Goal: Contribute content: Contribute content

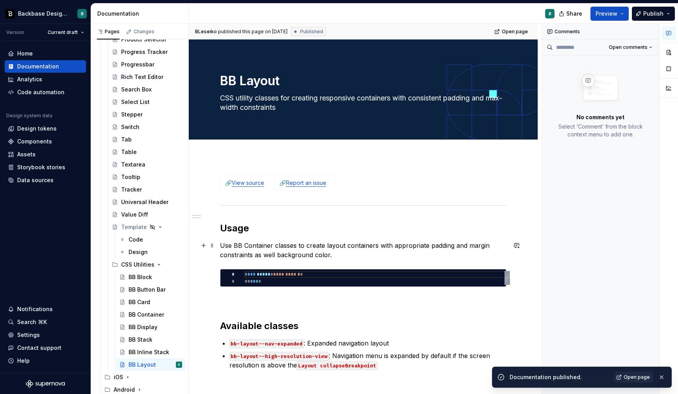
scroll to position [103, 0]
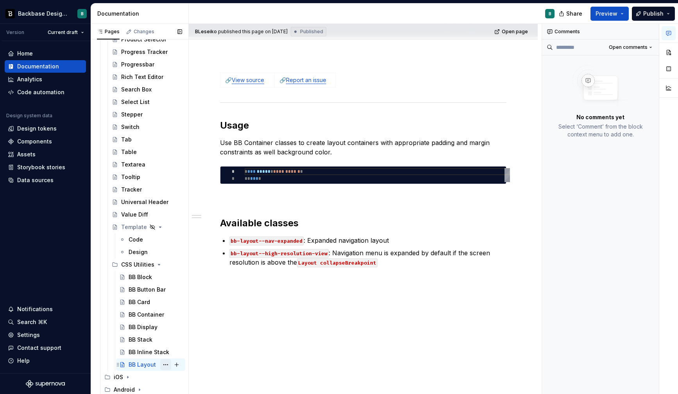
click at [164, 365] on button "Page tree" at bounding box center [165, 364] width 11 height 11
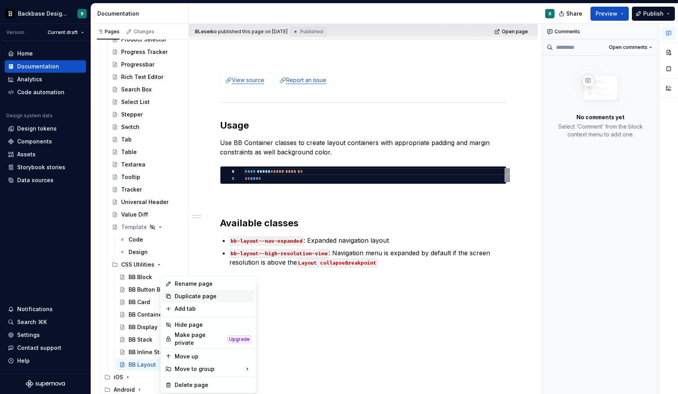
click at [188, 298] on div "Duplicate page" at bounding box center [213, 296] width 77 height 8
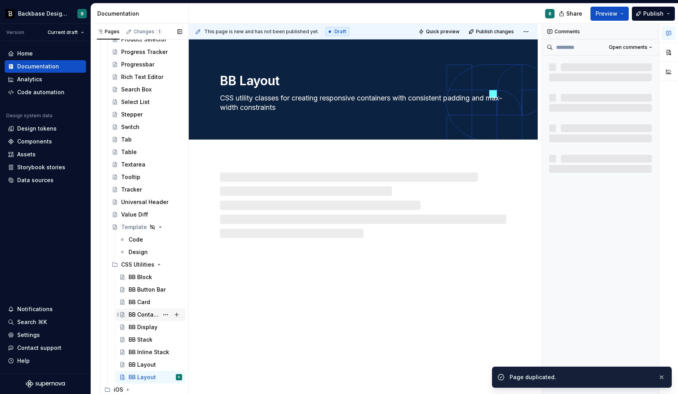
scroll to position [1174, 0]
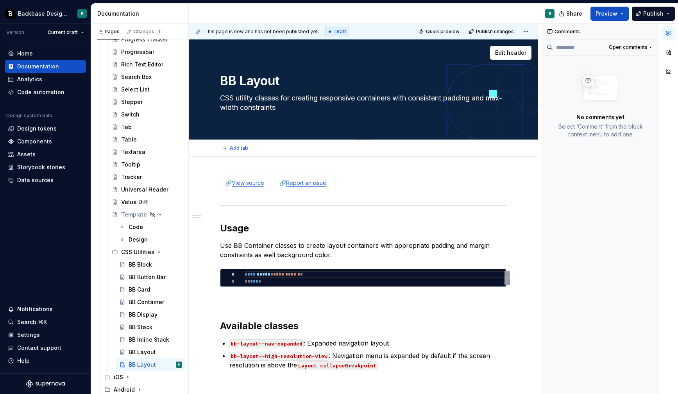
click at [298, 80] on textarea "BB Layout" at bounding box center [361, 81] width 286 height 19
type textarea "*"
type textarea "BB Layout"
type textarea "*"
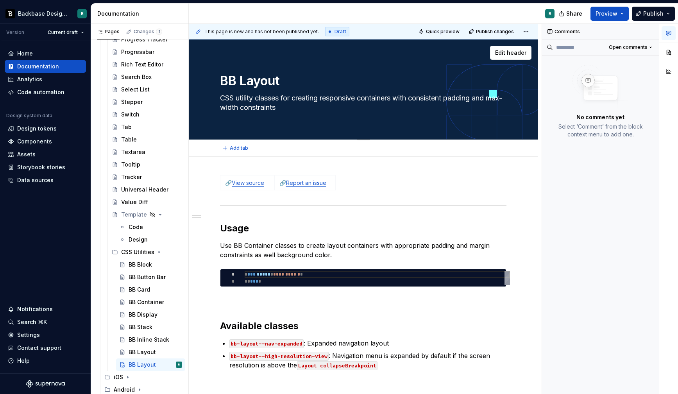
type textarea "BB Layout H"
type textarea "*"
type textarea "BB Layout Ho"
type textarea "*"
type textarea "BB Layout Hor"
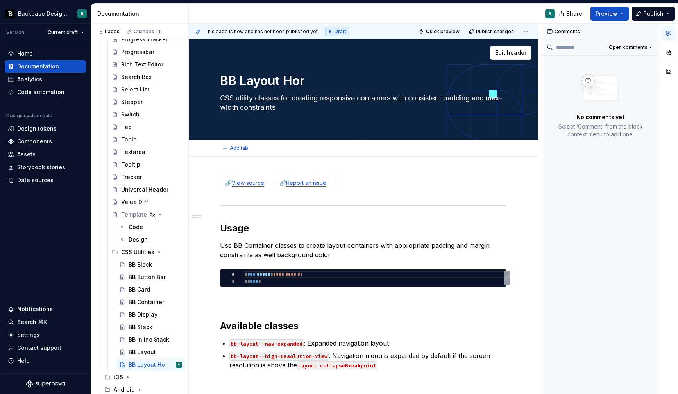
type textarea "*"
type textarea "BB Layout Hori"
type textarea "*"
type textarea "BB Layout Horiz"
type textarea "*"
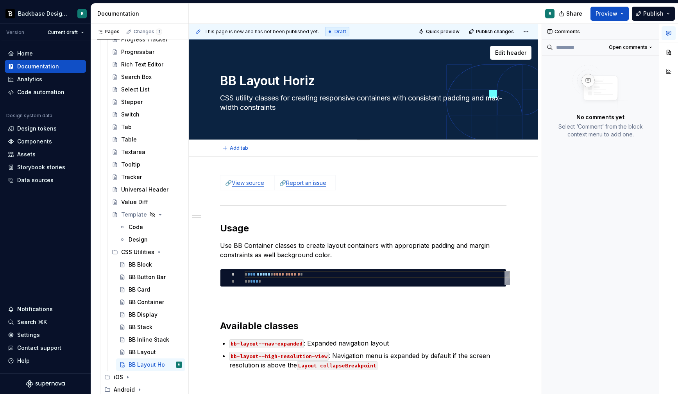
type textarea "BB Layout Horizo"
type textarea "*"
type textarea "BB Layout Horizon"
type textarea "*"
type textarea "BB Layout Horizonta"
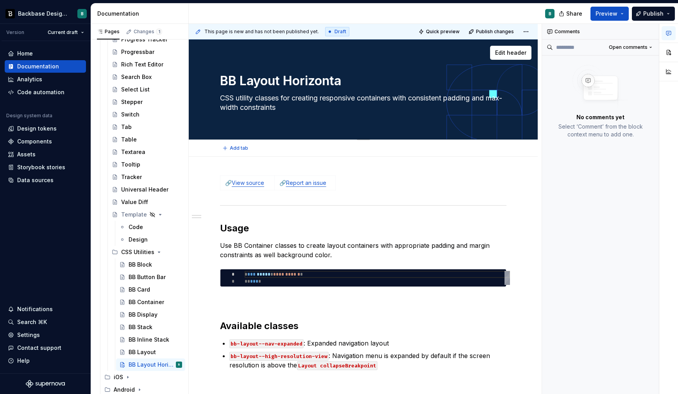
type textarea "*"
type textarea "BB Layout Horizontal"
type textarea "*"
type textarea "BB Layout Horizontal"
type textarea "*"
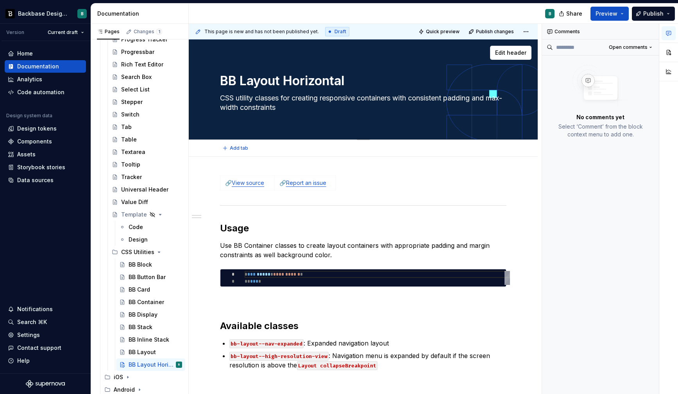
type textarea "BB Layout Horizontal V"
type textarea "*"
type textarea "BB Layout Horizontal Va"
type textarea "*"
type textarea "BB Layout Horizontal Van"
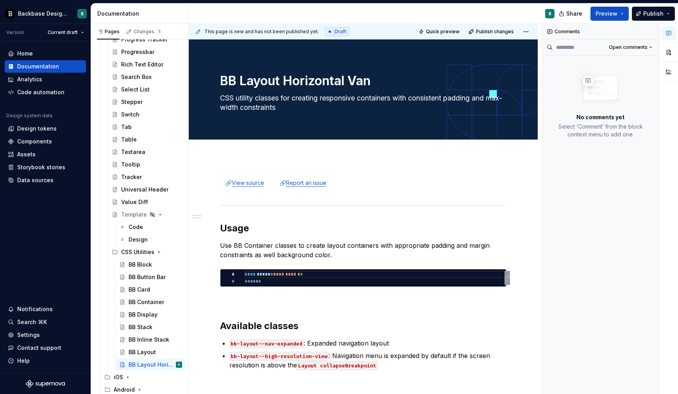
type textarea "*"
type textarea "BB Layout Horizontal Va"
type textarea "*"
type textarea "BB Layout Horizontal V"
type textarea "*"
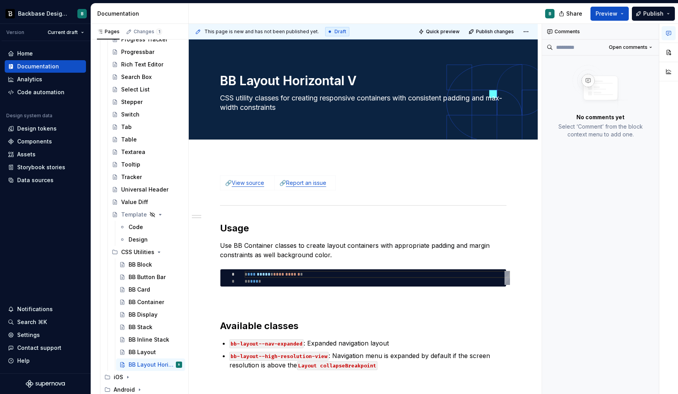
type textarea "BB Layout Horizontal"
type textarea "*"
type textarea "BB Layout Horizontal N"
type textarea "*"
type textarea "BB Layout Horizontal Na"
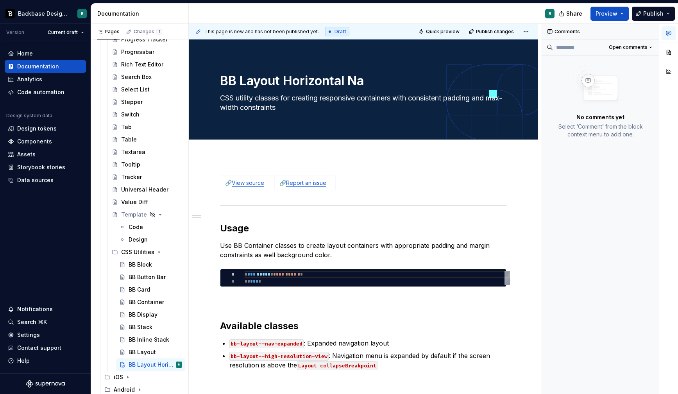
type textarea "*"
type textarea "BB Layout Horizontal Nav"
type textarea "*"
type textarea "BB Layout Horizontal Navi"
type textarea "*"
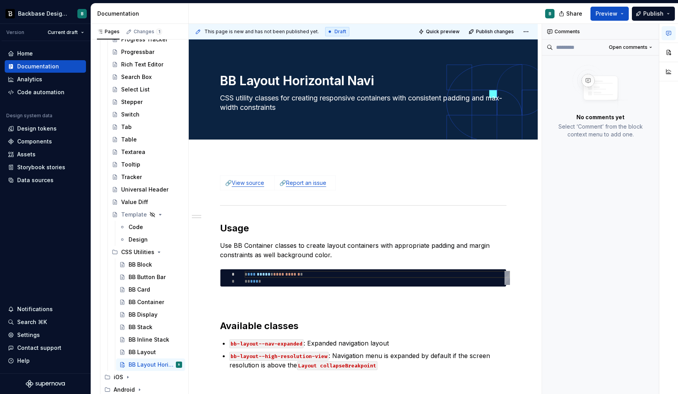
type textarea "BB Layout Horizontal Navig"
type textarea "*"
type textarea "BB Layout Horizontal Naviga"
type textarea "*"
type textarea "BB Layout Horizontal Navigat"
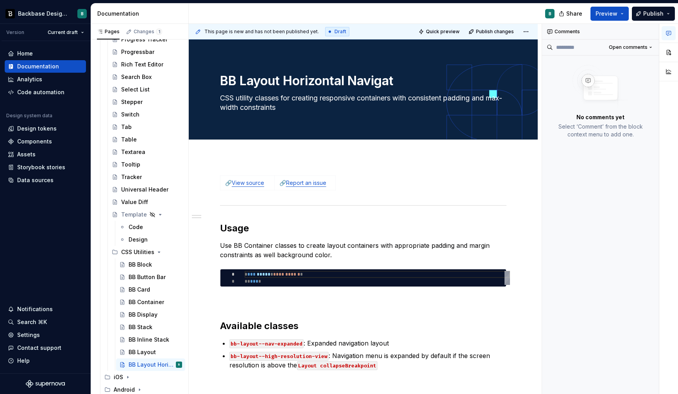
type textarea "*"
type textarea "BB Layout Horizontal Navigato"
type textarea "*"
type textarea "BB Layout Horizontal Navigatop"
type textarea "*"
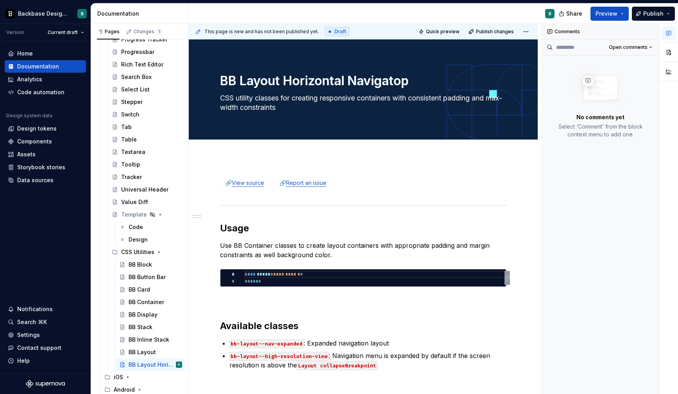
type textarea "BB Layout Horizontal Navigato"
type textarea "*"
type textarea "BB Layout Horizontal Navigat"
type textarea "*"
type textarea "BB Layout Horizontal Naviga"
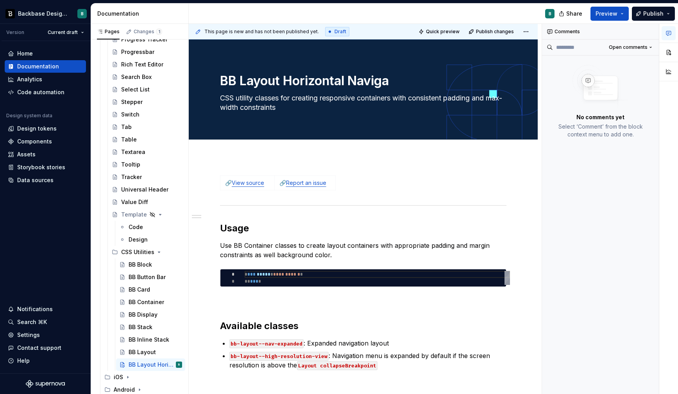
type textarea "*"
type textarea "BB Layout Horizontal Navig"
type textarea "*"
type textarea "BB Layout Horizontal Navi"
type textarea "*"
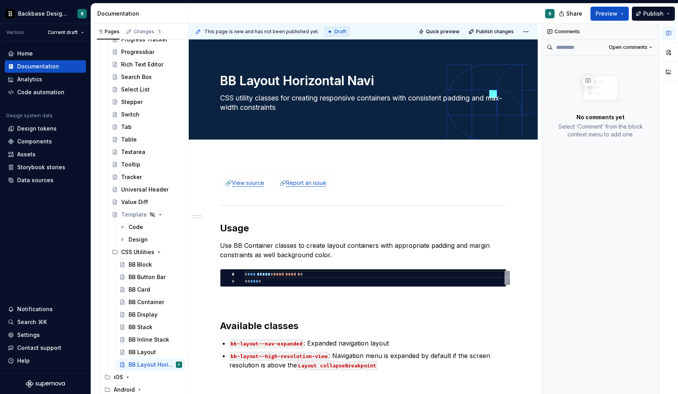
type textarea "BB Layout Horizontal Nav"
click at [259, 83] on textarea "BB Layout Horizontal Nav" at bounding box center [361, 81] width 286 height 19
type textarea "*"
type textarea "BB Horizontal Nav"
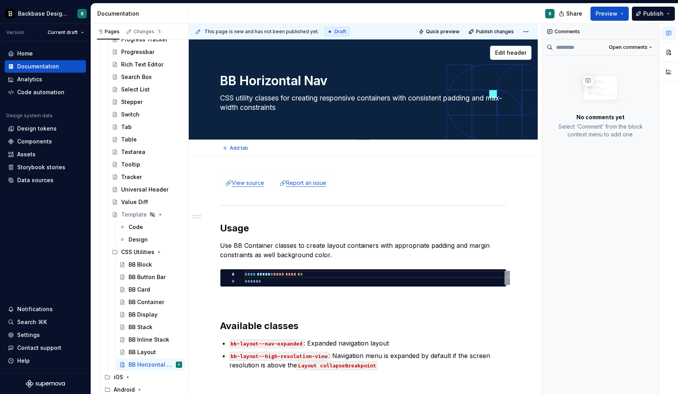
type textarea "*"
click at [336, 86] on textarea "BB Horizontal Nav" at bounding box center [361, 81] width 286 height 19
type textarea "BB Horizontal Navi"
type textarea "*"
type textarea "BB Horizontal Navig"
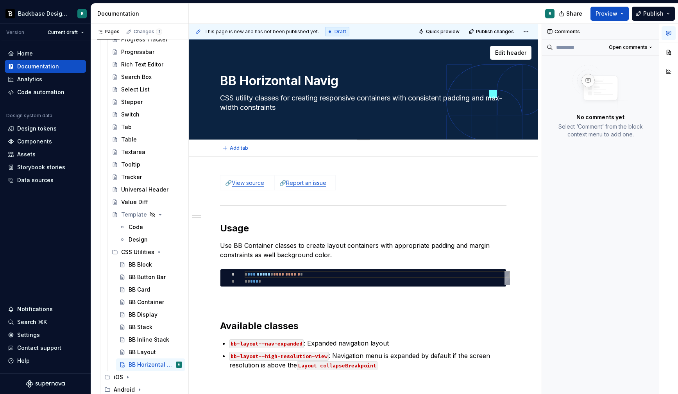
type textarea "*"
type textarea "BB Horizontal Naviga"
type textarea "*"
type textarea "BB Horizontal Navigat"
type textarea "*"
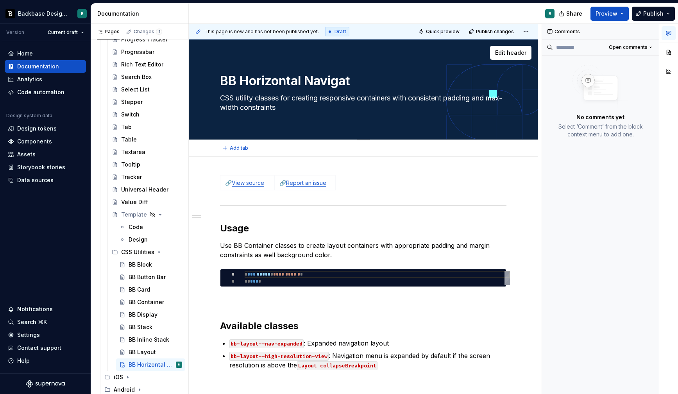
type textarea "BB Horizontal Navigati"
type textarea "*"
type textarea "BB Horizontal Navigatio"
type textarea "*"
type textarea "BB Horizontal Navigation"
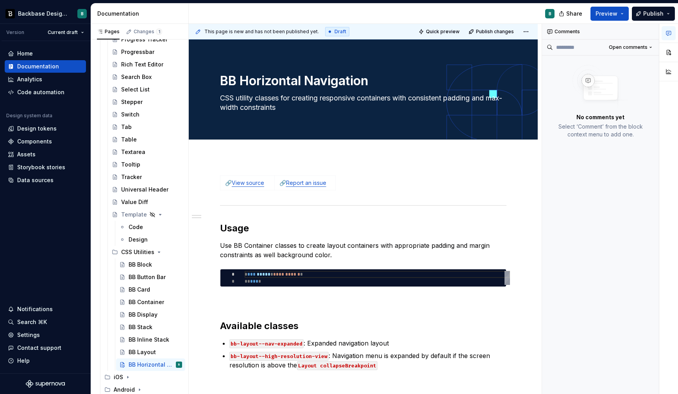
type textarea "*"
type textarea "BB Horizontal Navigation"
click at [275, 96] on textarea "CSS utility classes for creating responsive containers with consistent padding …" at bounding box center [361, 103] width 286 height 22
paste textarea "Provides a responsive application shell with a horizontal navigation bar, brand…"
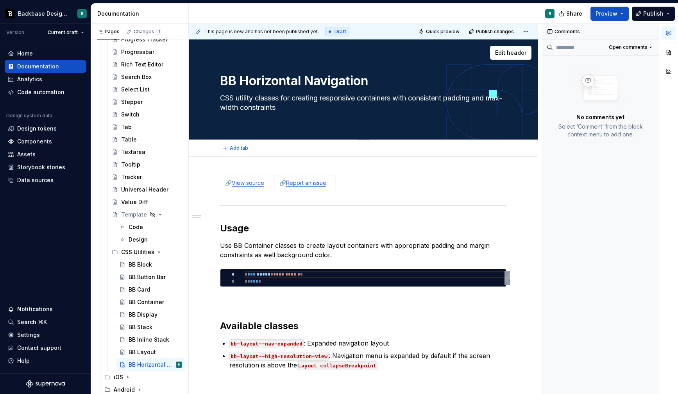
type textarea "*"
type textarea "Provides a responsive application shell with a horizontal navigation bar, brand…"
type textarea "*"
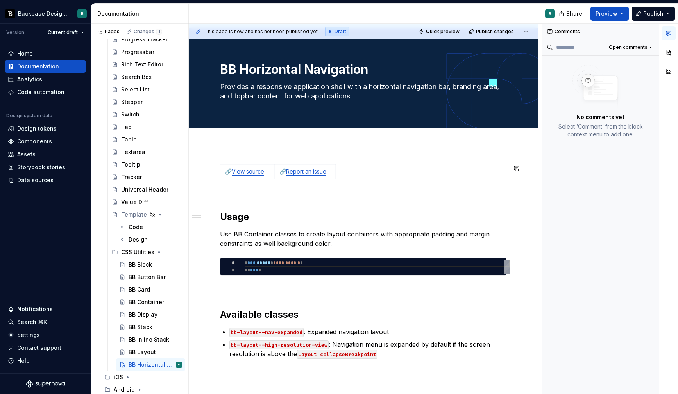
scroll to position [12, 0]
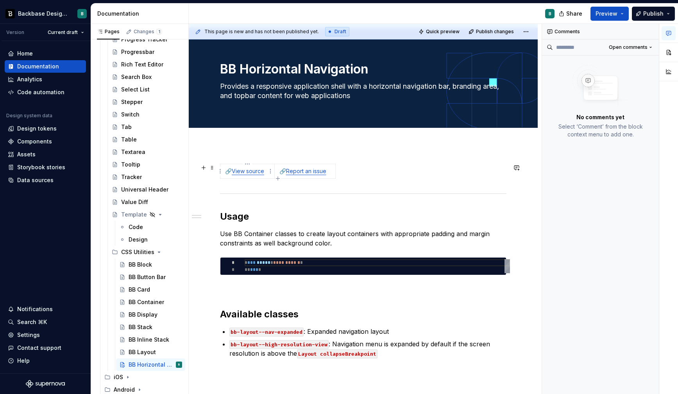
type textarea "Provides a responsive application shell with a horizontal navigation bar, brand…"
click at [255, 172] on link "View source" at bounding box center [248, 171] width 32 height 7
click at [292, 157] on button "button" at bounding box center [297, 155] width 11 height 11
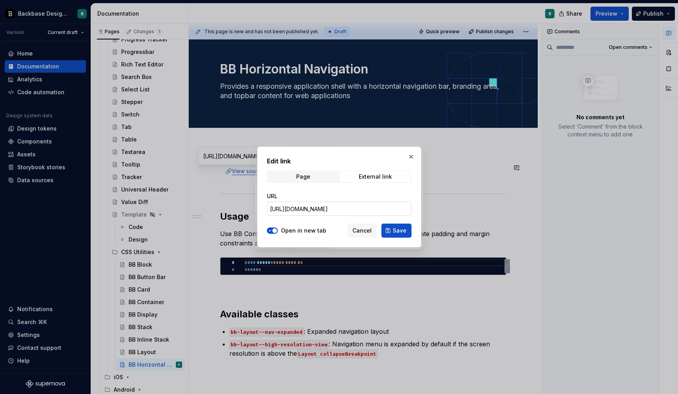
click at [324, 210] on input "https://github.com/backbase-rnd/bac-web-ui/tree/main/libs/ui-ang/scss/5-compone…" at bounding box center [339, 209] width 145 height 14
click at [366, 236] on button "Cancel" at bounding box center [361, 230] width 29 height 14
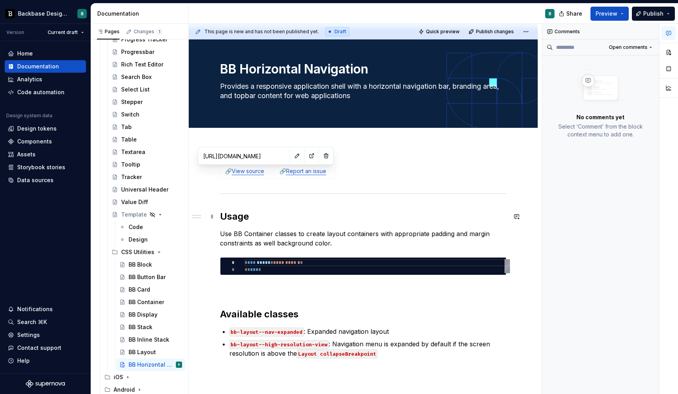
click at [313, 215] on h2 "Usage" at bounding box center [363, 216] width 286 height 13
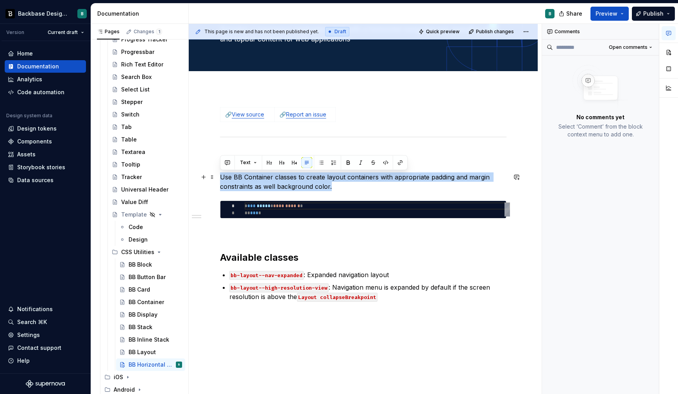
drag, startPoint x: 222, startPoint y: 177, endPoint x: 333, endPoint y: 188, distance: 111.0
click at [333, 188] on p "Use BB Container classes to create layout containers with appropriate padding a…" at bounding box center [363, 181] width 286 height 19
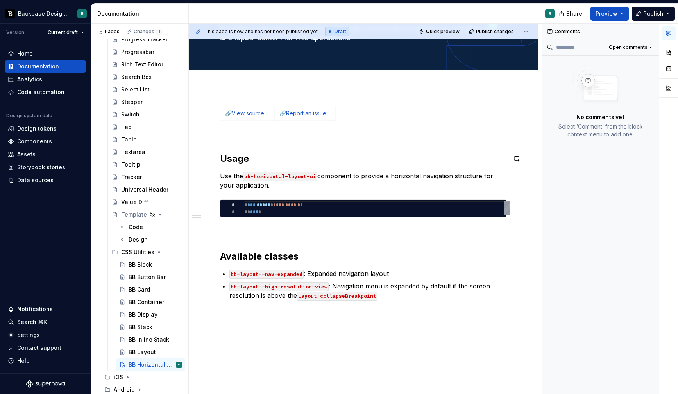
scroll to position [103, 0]
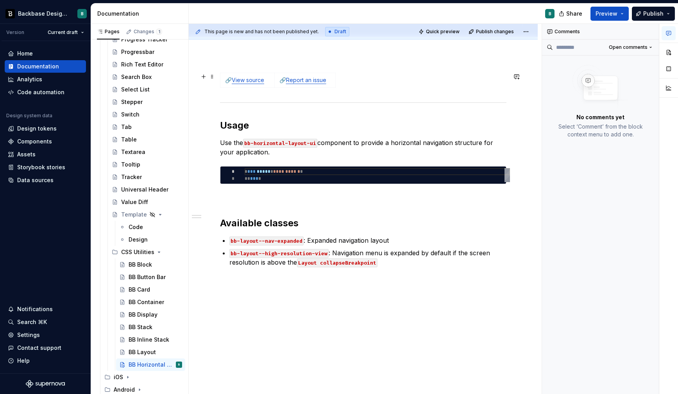
type textarea "*"
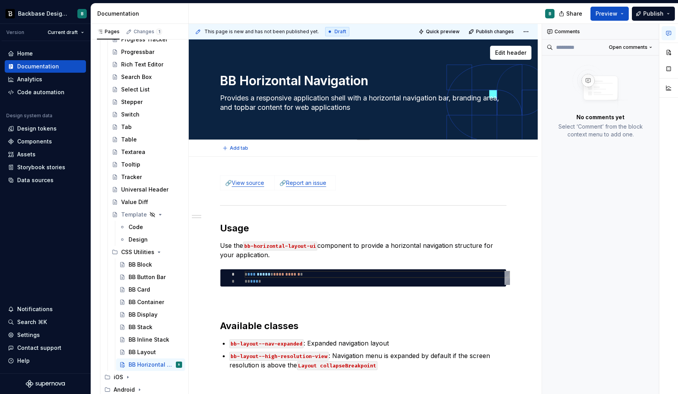
click at [238, 79] on textarea "BB Horizontal Navigation" at bounding box center [361, 81] width 286 height 19
click at [238, 78] on textarea "BB Horizontal Navigation" at bounding box center [361, 81] width 286 height 19
type textarea "BBHorizontal Navigation"
type textarea "*"
type textarea "BHorizontal Navigation"
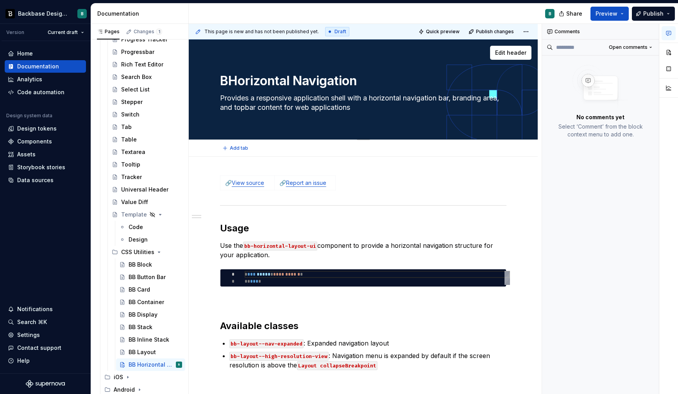
type textarea "*"
type textarea "Horizontal Navigation"
type textarea "*"
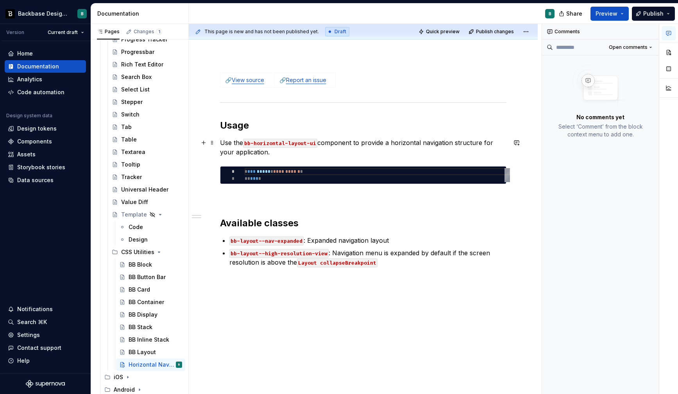
type textarea "Horizontal Navigation"
click at [282, 145] on code "bb-horizontal-layout-ui" at bounding box center [280, 143] width 74 height 9
drag, startPoint x: 247, startPoint y: 142, endPoint x: 318, endPoint y: 142, distance: 70.7
click at [318, 142] on p "Use the bb-horizontal-layout-ui component to provide a horizontal navigation st…" at bounding box center [363, 147] width 286 height 19
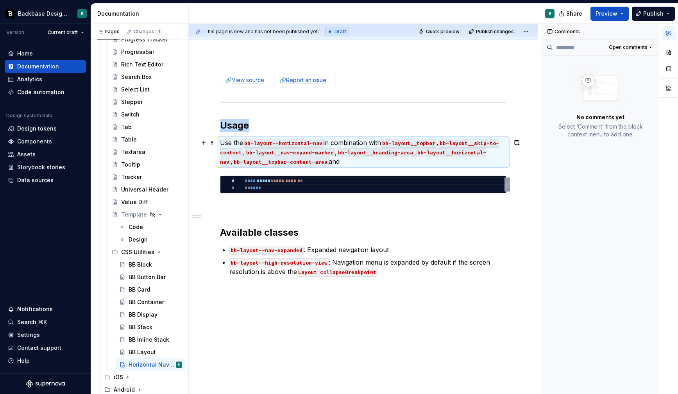
click at [315, 160] on p "Use the bb-layout--horizontal-nav in combination with bb-layout__topbar , bb-la…" at bounding box center [363, 152] width 286 height 28
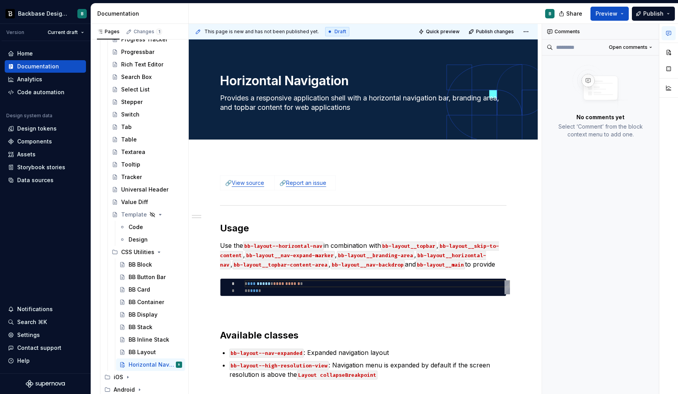
scroll to position [1, 0]
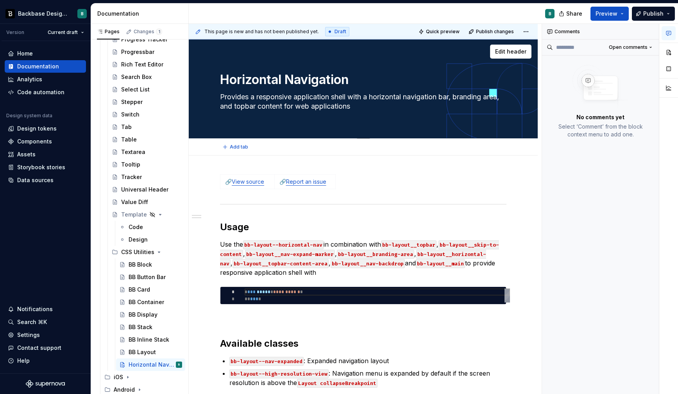
drag, startPoint x: 374, startPoint y: 97, endPoint x: 386, endPoint y: 104, distance: 14.4
click at [386, 104] on textarea "Provides a responsive application shell with a horizontal navigation bar, brand…" at bounding box center [361, 102] width 286 height 22
click at [353, 277] on p "Use the bb-layout--horizontal-nav in combination with bb-layout__topbar , bb-la…" at bounding box center [363, 259] width 286 height 38
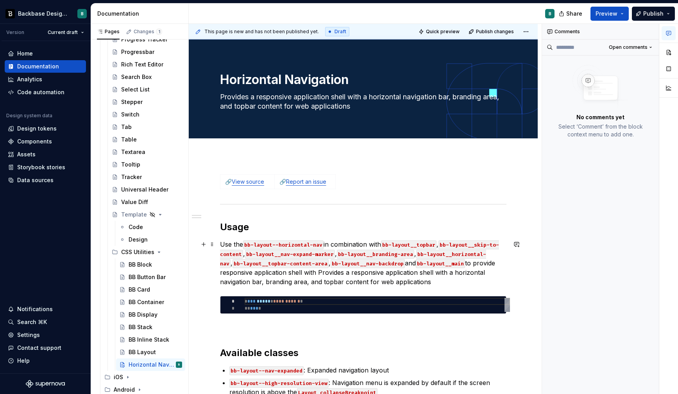
click at [323, 274] on p "Use the bb-layout--horizontal-nav in combination with bb-layout__topbar , bb-la…" at bounding box center [363, 263] width 286 height 47
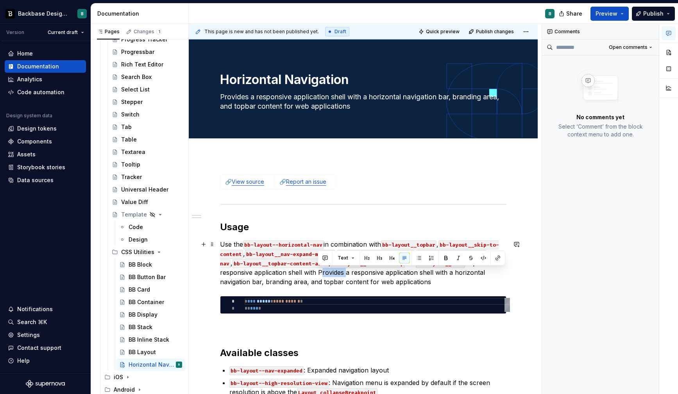
click at [323, 274] on p "Use the bb-layout--horizontal-nav in combination with bb-layout__topbar , bb-la…" at bounding box center [363, 263] width 286 height 47
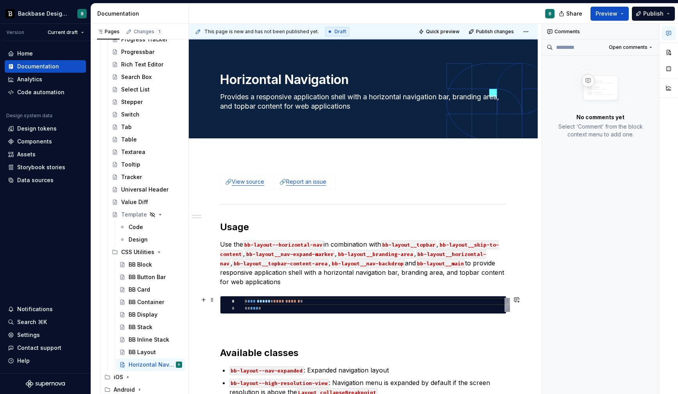
click at [263, 311] on div "**********" at bounding box center [377, 305] width 265 height 14
type textarea "*"
type textarea "**********"
click at [263, 311] on div "**********" at bounding box center [377, 305] width 265 height 14
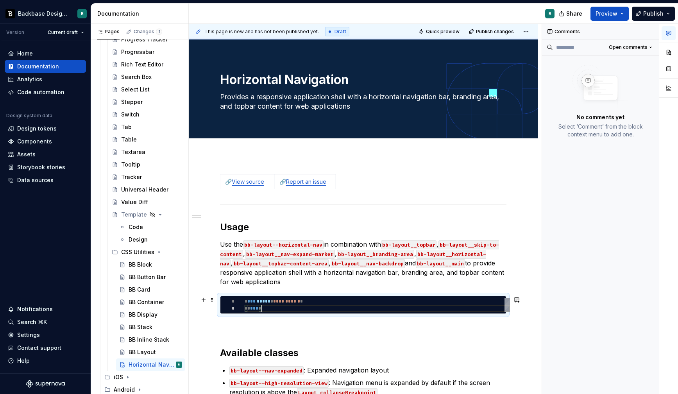
click at [263, 311] on div "**********" at bounding box center [377, 305] width 265 height 14
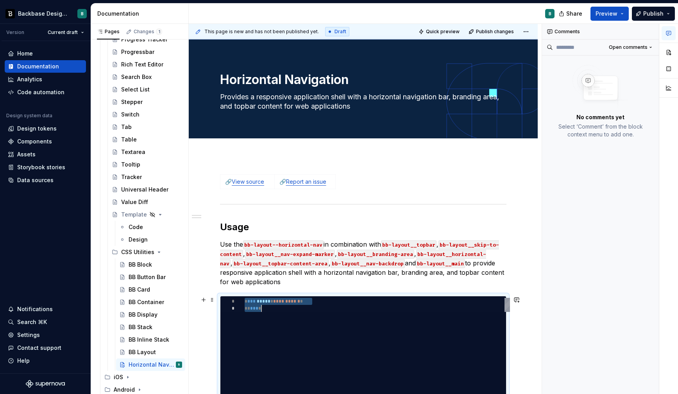
type textarea "*"
type textarea "******"
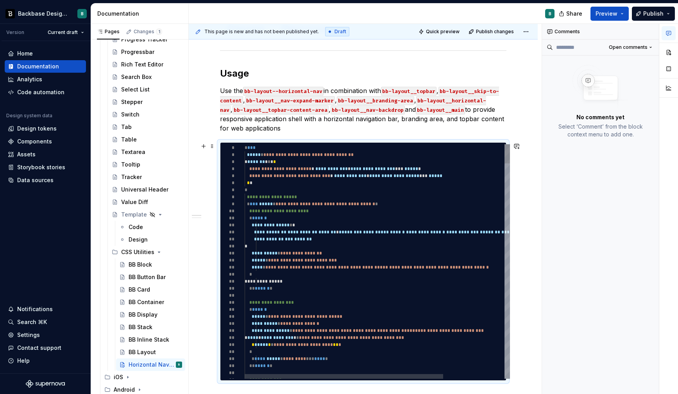
scroll to position [151, 0]
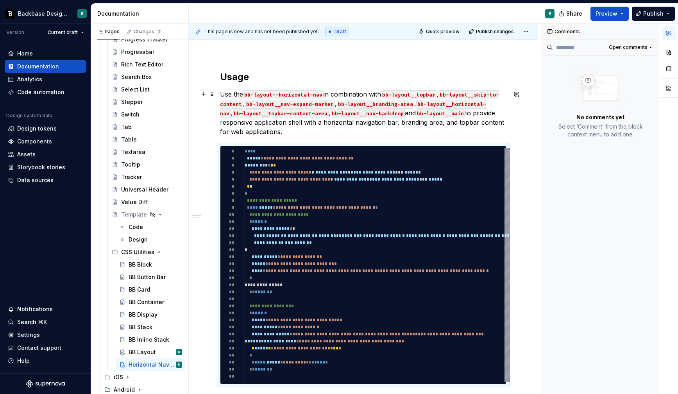
click at [330, 130] on p "Use the bb-layout--horizontal-nav in combination with bb-layout__topbar , bb-la…" at bounding box center [363, 112] width 286 height 47
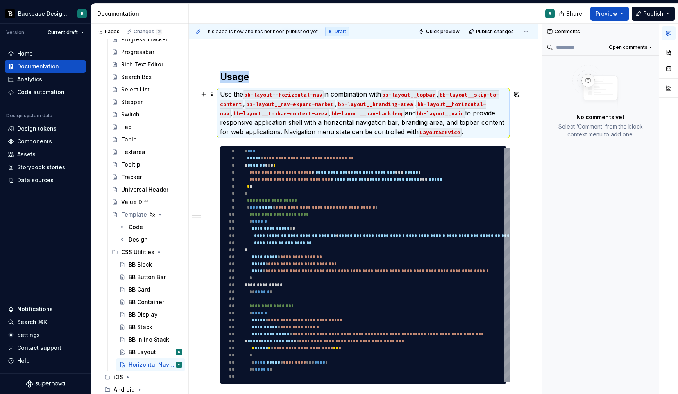
click at [463, 135] on p "Use the bb-layout--horizontal-nav in combination with bb-layout__topbar , bb-la…" at bounding box center [363, 112] width 286 height 47
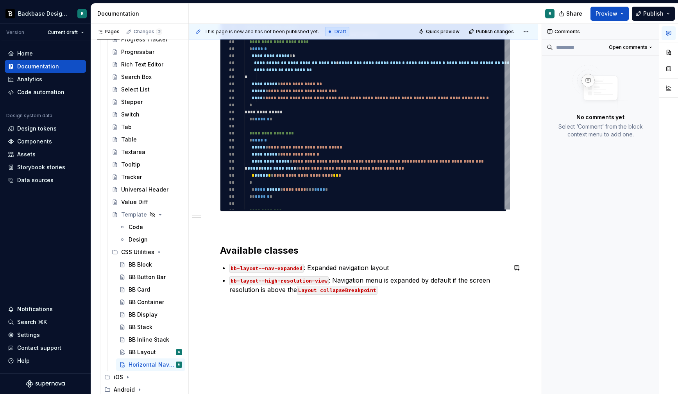
scroll to position [351, 0]
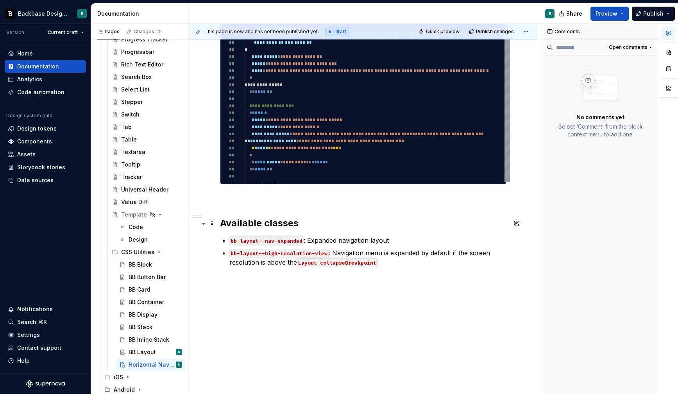
click at [211, 222] on span at bounding box center [212, 223] width 6 height 11
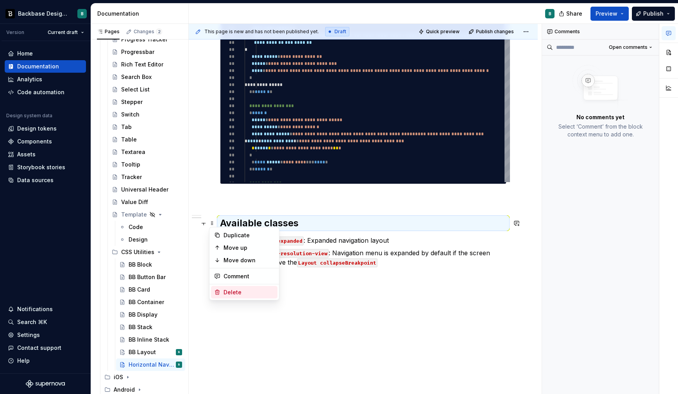
click at [239, 290] on div "Delete" at bounding box center [248, 292] width 51 height 8
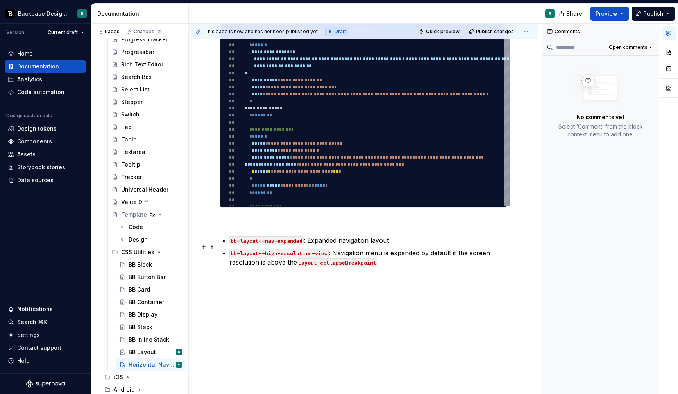
scroll to position [328, 0]
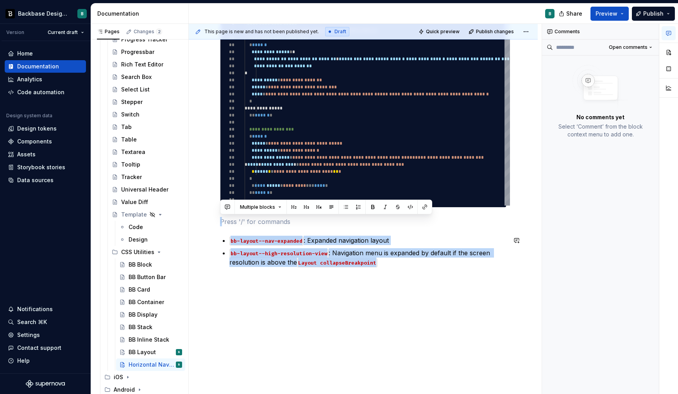
drag, startPoint x: 223, startPoint y: 223, endPoint x: 223, endPoint y: 291, distance: 68.8
click at [223, 291] on div "**********" at bounding box center [363, 111] width 349 height 565
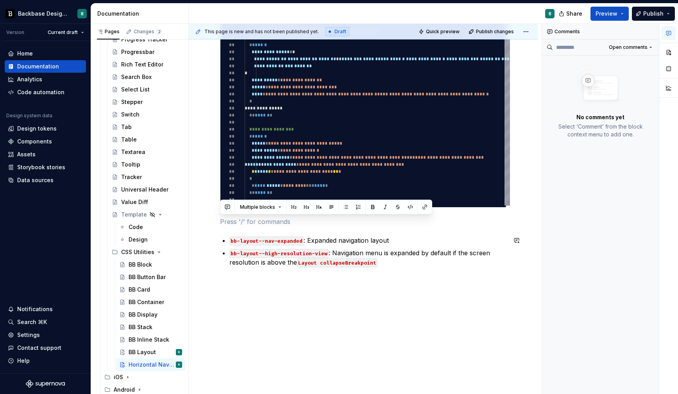
scroll to position [287, 0]
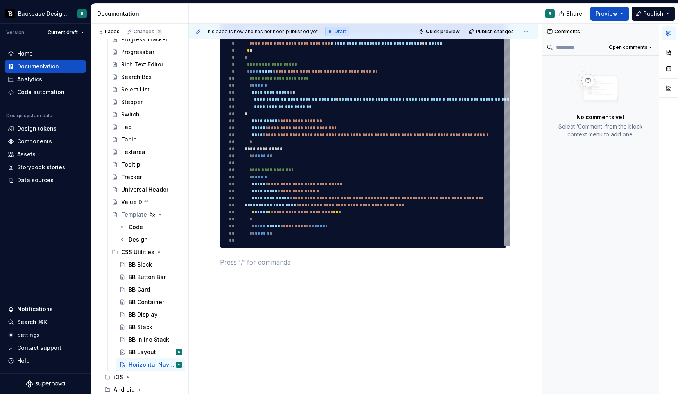
click at [260, 293] on div "**********" at bounding box center [363, 132] width 349 height 525
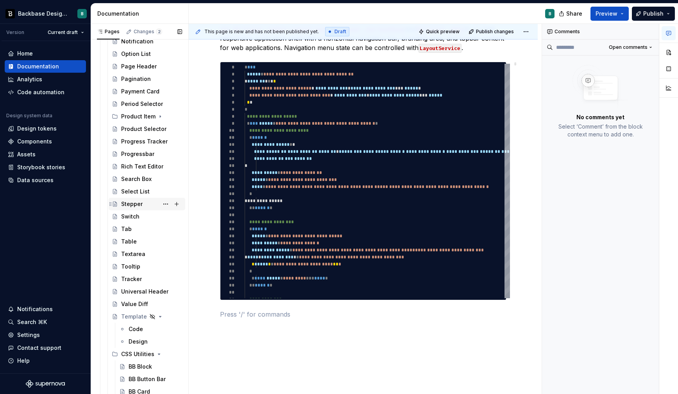
scroll to position [1174, 0]
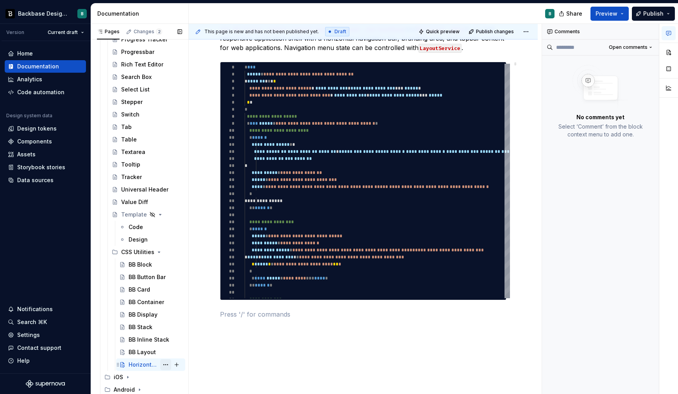
click at [166, 363] on button "Page tree" at bounding box center [165, 364] width 11 height 11
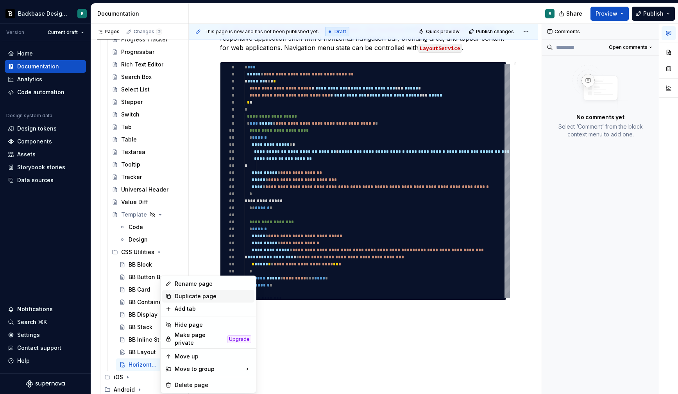
click at [191, 296] on div "Duplicate page" at bounding box center [213, 296] width 77 height 8
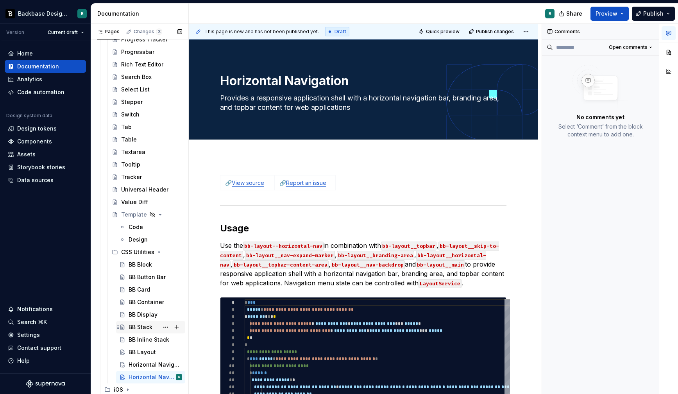
scroll to position [1186, 0]
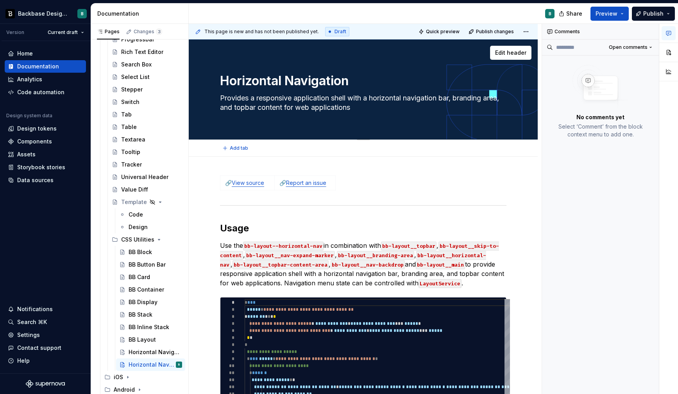
click at [269, 86] on textarea "Horizontal Navigation" at bounding box center [361, 81] width 286 height 19
click at [265, 81] on textarea "Horizontal Navigation" at bounding box center [361, 81] width 286 height 19
type textarea "*"
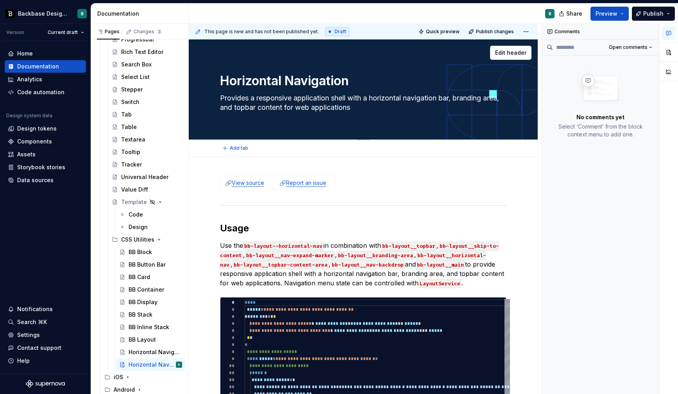
type textarea "V Navigation"
type textarea "*"
type textarea "Ve Navigation"
type textarea "*"
type textarea "Ver Navigation"
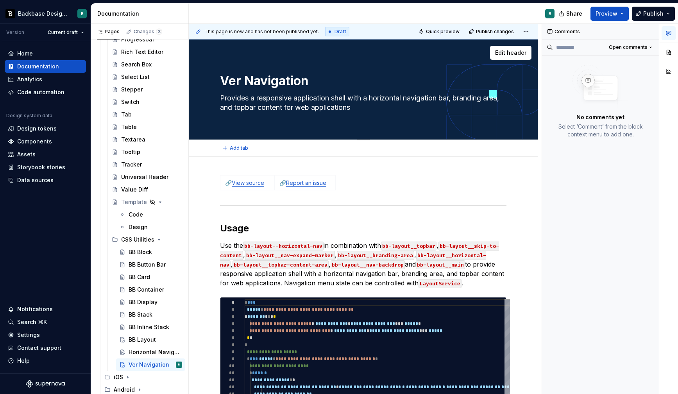
type textarea "*"
type textarea "Vert Navigation"
type textarea "*"
type textarea "Verti Navigation"
type textarea "*"
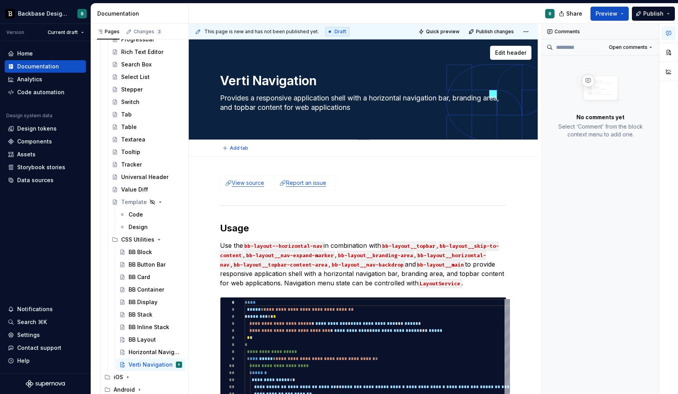
type textarea "Vertiv Navigation"
type textarea "*"
type textarea "Vertiva Navigation"
type textarea "*"
type textarea "Vertiv Navigation"
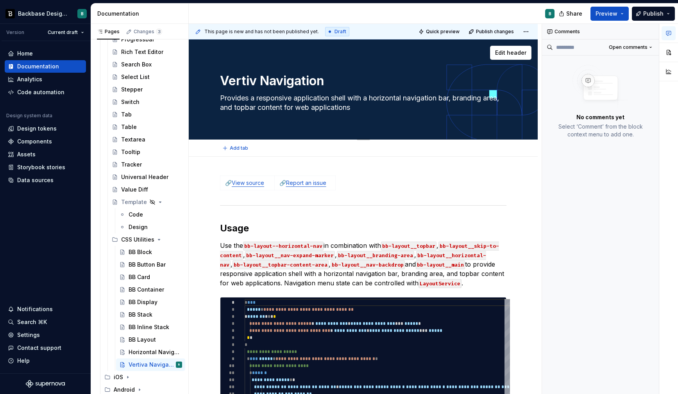
type textarea "*"
type textarea "Verti Navigation"
type textarea "*"
type textarea "Vertic Navigation"
type textarea "*"
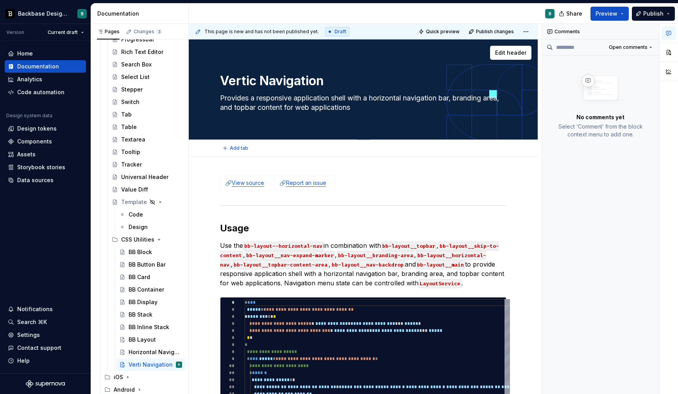
type textarea "Vertica Navigation"
type textarea "*"
type textarea "Vertical Navigation"
type textarea "*"
type textarea "Vertical Navigation"
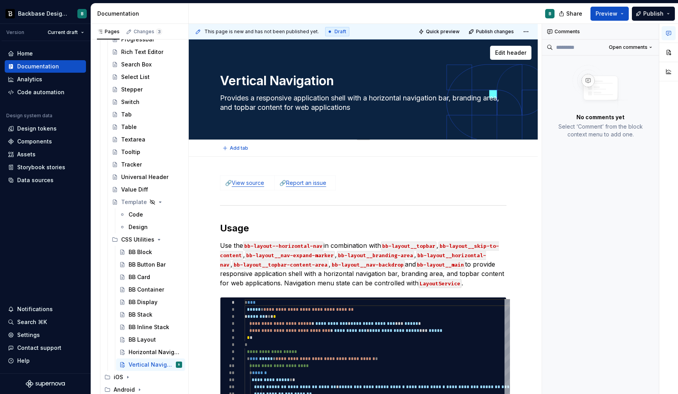
click at [383, 97] on textarea "Provides a responsive application shell with a horizontal navigation bar, brand…" at bounding box center [361, 103] width 286 height 22
click at [392, 98] on textarea "Provides a responsive application shell with a horizontal navigation bar, brand…" at bounding box center [361, 103] width 286 height 22
type textarea "*"
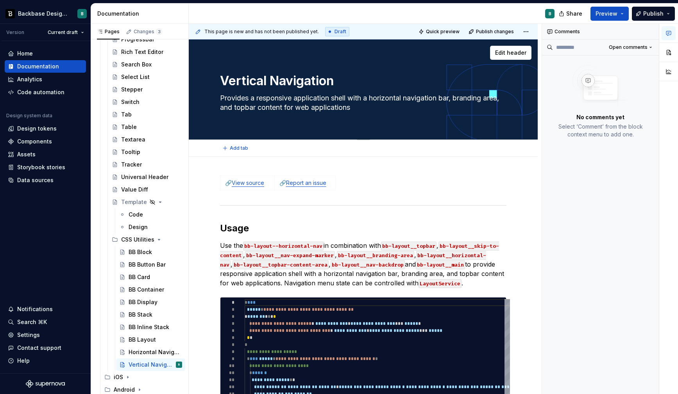
type textarea "Provides a responsive application shell with a v navigation bar, branding area,…"
type textarea "*"
type textarea "Provides a responsive application shell with a ve navigation bar, branding area…"
type textarea "*"
type textarea "Provides a responsive application shell with a ver navigation bar, branding are…"
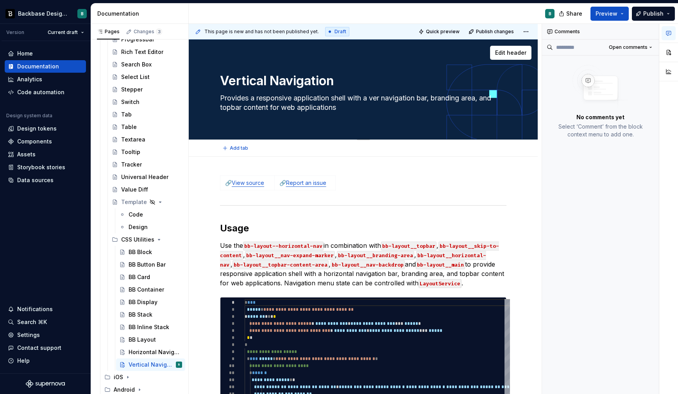
type textarea "*"
type textarea "Provides a responsive application shell with a vert navigation bar, branding ar…"
type textarea "*"
type textarea "Provides a responsive application shell with a verti navigation bar, branding a…"
type textarea "*"
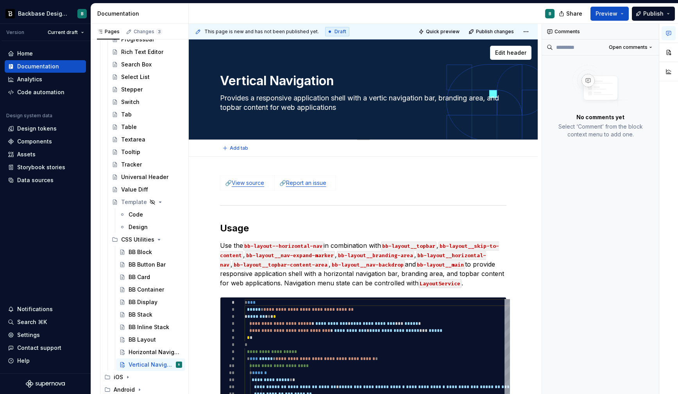
type textarea "Provides a responsive application shell with a vertica navigation bar, branding…"
type textarea "*"
type textarea "Provides a responsive application shell with a vertical navigation bar, brandin…"
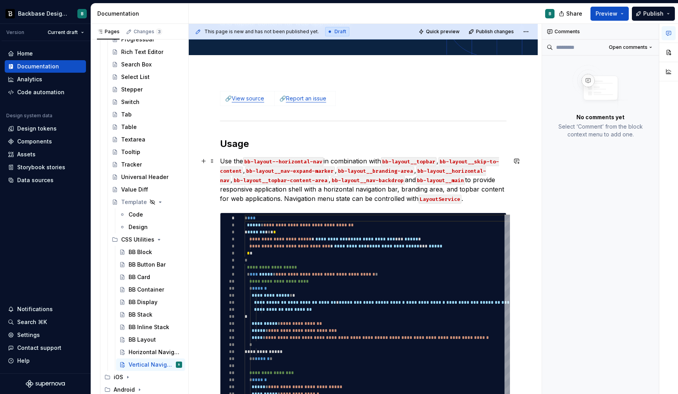
scroll to position [88, 0]
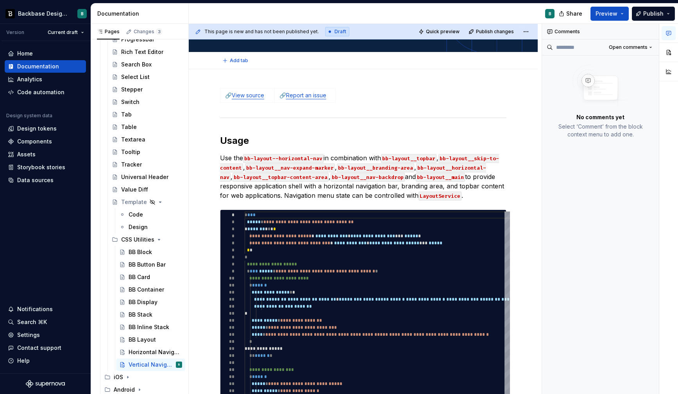
type textarea "*"
type textarea "Provides a responsive application shell with a vertical navigation bar, brandin…"
click at [300, 157] on code "bb-layout--horizontal-nav" at bounding box center [283, 158] width 80 height 9
drag, startPoint x: 144, startPoint y: 351, endPoint x: 145, endPoint y: 344, distance: 7.1
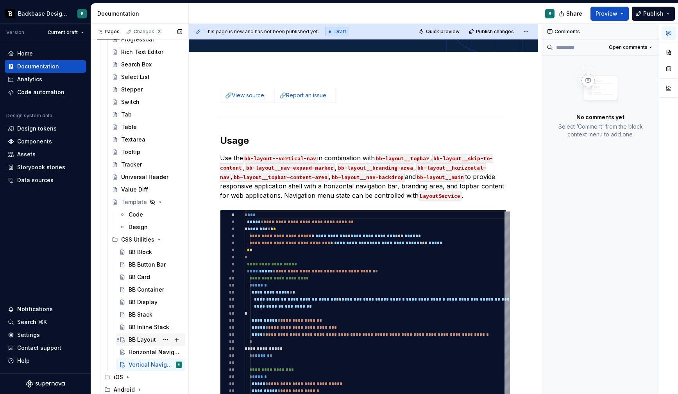
click at [144, 351] on div "Horizontal Navigation" at bounding box center [155, 352] width 52 height 8
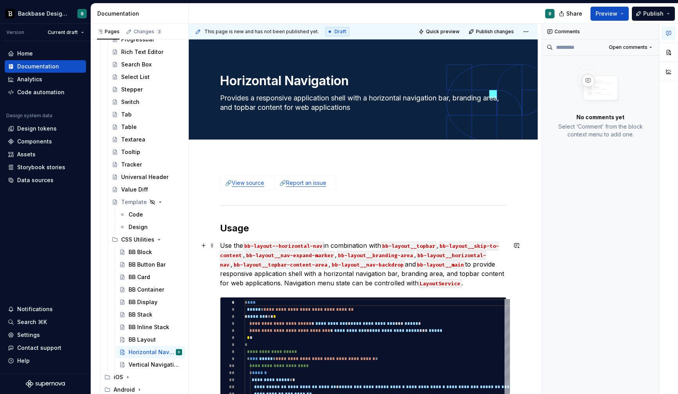
click at [222, 245] on p "Use the bb-layout--horizontal-nav in combination with bb-layout__topbar , bb-la…" at bounding box center [363, 264] width 286 height 47
click at [148, 270] on div "BB Button Bar" at bounding box center [150, 264] width 69 height 13
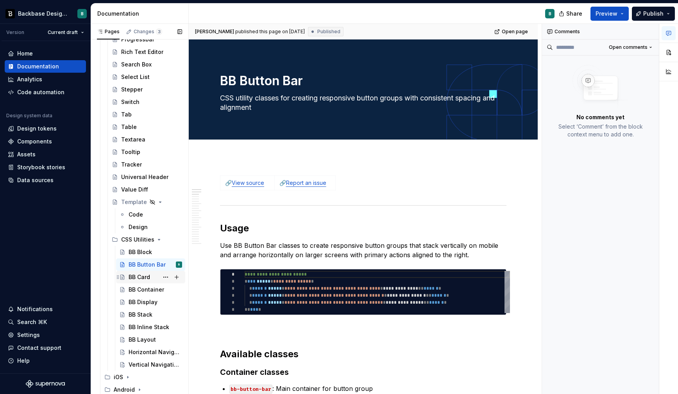
click at [145, 277] on div "BB Card" at bounding box center [139, 277] width 21 height 8
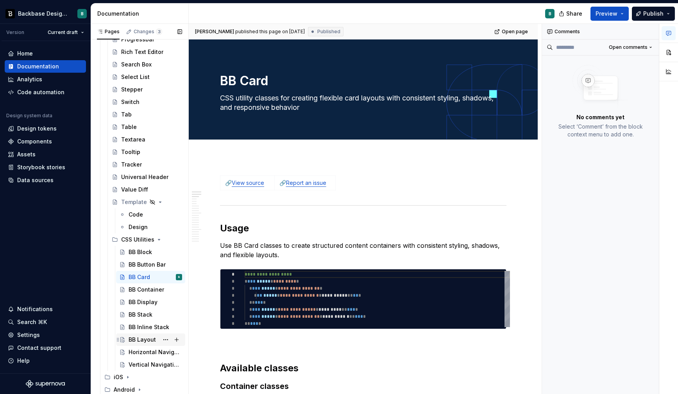
click at [146, 339] on div "BB Layout" at bounding box center [142, 340] width 27 height 8
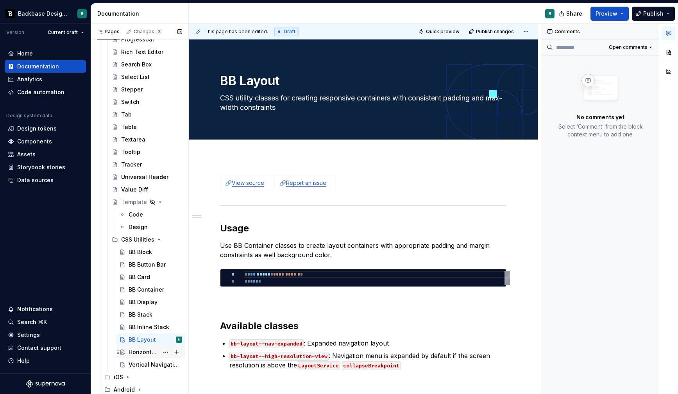
click at [155, 349] on div "Horizontal Navigation" at bounding box center [144, 352] width 30 height 8
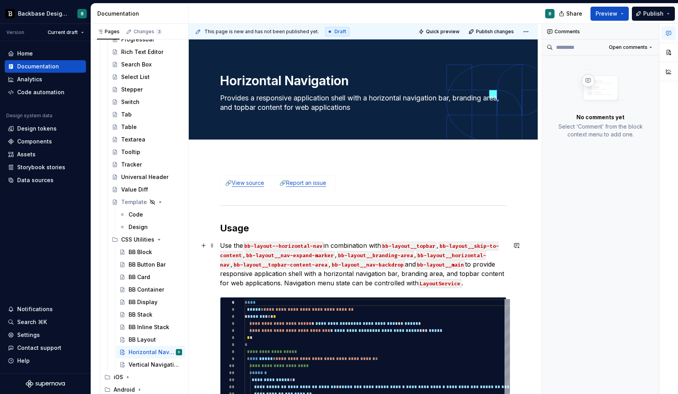
click at [222, 244] on p "Use the bb-layout--horizontal-nav in combination with bb-layout__topbar , bb-la…" at bounding box center [363, 264] width 286 height 47
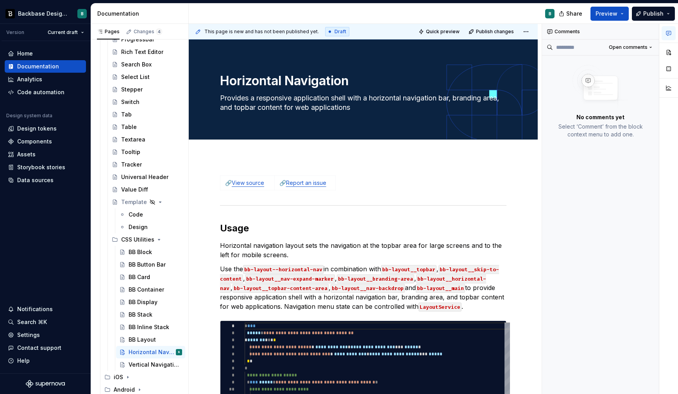
type textarea "*"
click at [222, 270] on p "Use the bb-layout--horizontal-nav in combination with bb-layout__topbar , bb-la…" at bounding box center [363, 287] width 286 height 47
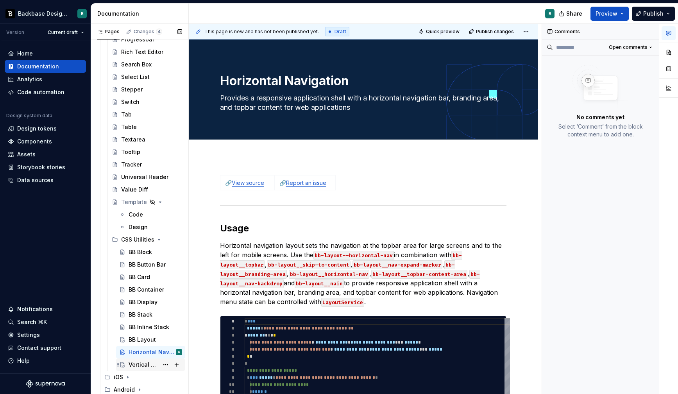
click at [155, 363] on div "Vertical Navigation" at bounding box center [144, 365] width 30 height 8
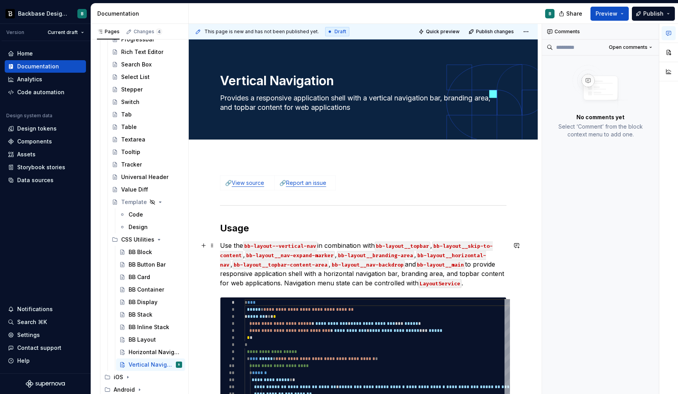
click at [220, 245] on p "Use the bb-layout--vertical-nav in combination with bb-layout__topbar , bb-layo…" at bounding box center [363, 264] width 286 height 47
type textarea "*"
paste div
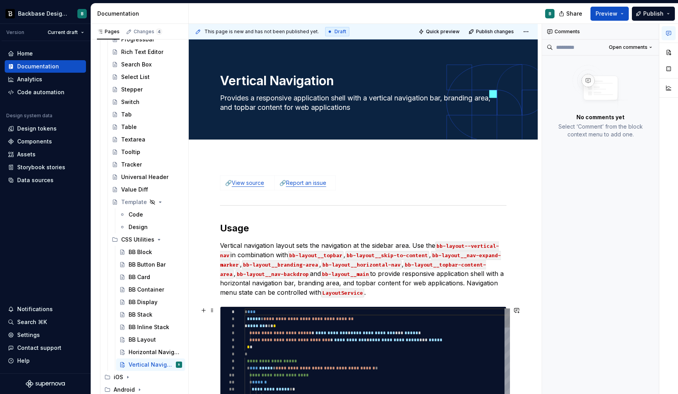
type textarea "*"
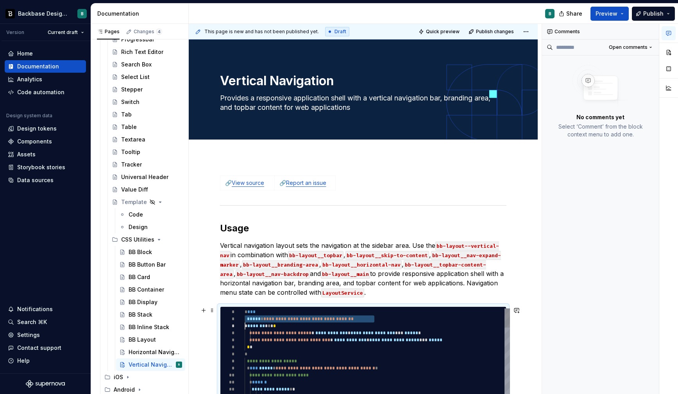
scroll to position [7, 0]
type textarea "**********"
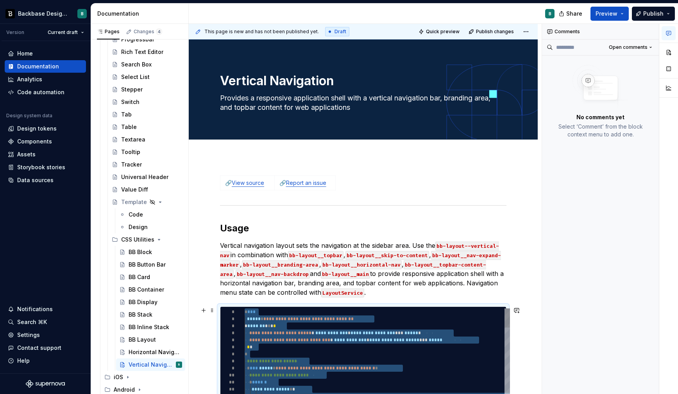
type textarea "*"
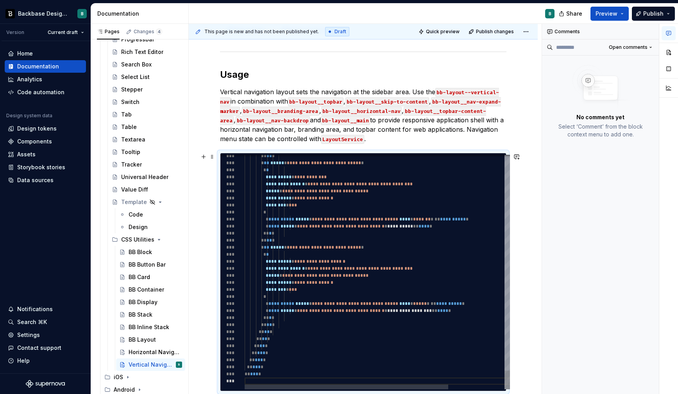
scroll to position [156, 0]
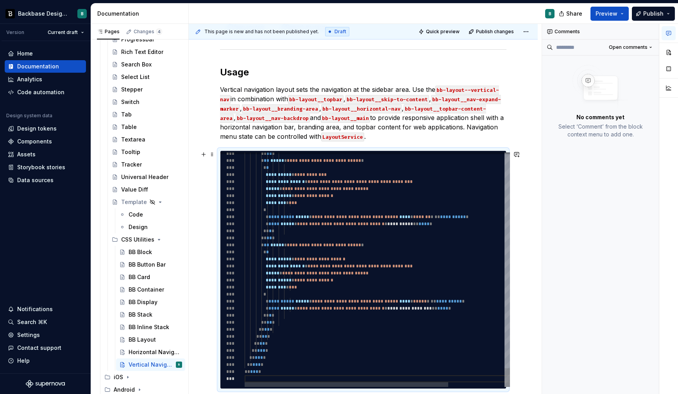
type textarea "**********"
type textarea "*"
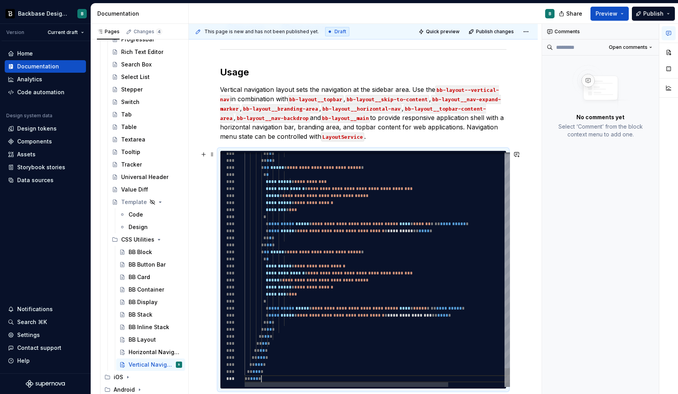
scroll to position [49, 17]
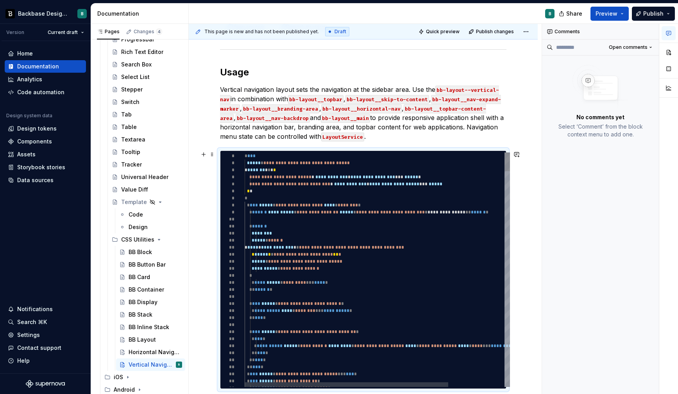
type textarea "**********"
drag, startPoint x: 298, startPoint y: 161, endPoint x: 362, endPoint y: 163, distance: 64.1
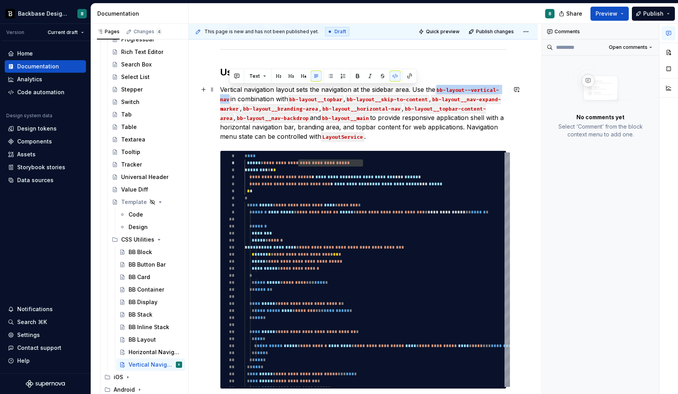
drag, startPoint x: 439, startPoint y: 91, endPoint x: 229, endPoint y: 98, distance: 209.9
click at [229, 98] on code "bb-layout--vertical-nav" at bounding box center [359, 95] width 279 height 18
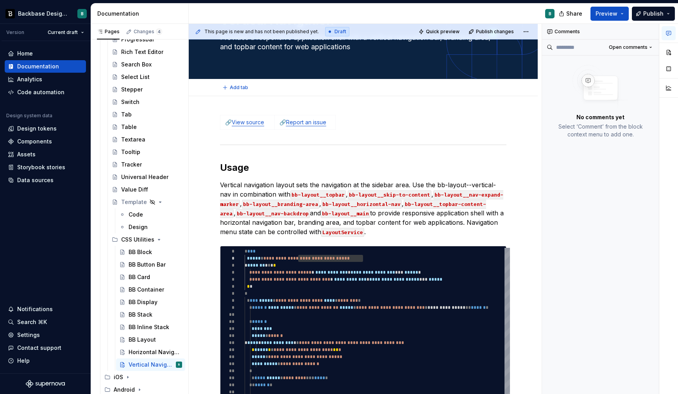
scroll to position [0, 0]
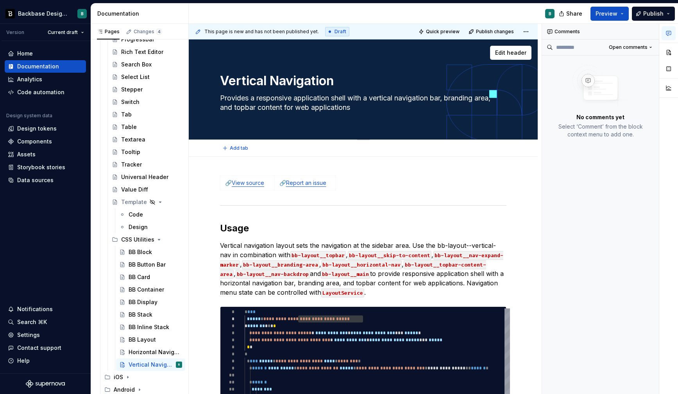
drag, startPoint x: 225, startPoint y: 98, endPoint x: 363, endPoint y: 103, distance: 137.6
click at [363, 103] on textarea "Provides a responsive application shell with a vertical navigation bar, brandin…" at bounding box center [361, 103] width 286 height 22
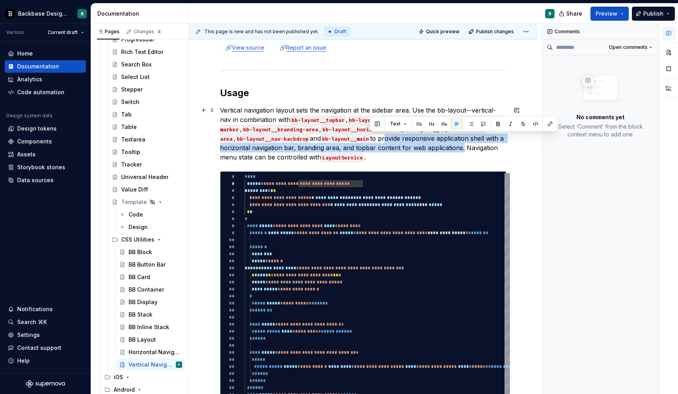
drag, startPoint x: 369, startPoint y: 136, endPoint x: 458, endPoint y: 146, distance: 88.8
click at [458, 146] on p "Vertical navigation layout sets the navigation at the sidebar area. Use the bb-…" at bounding box center [363, 133] width 286 height 56
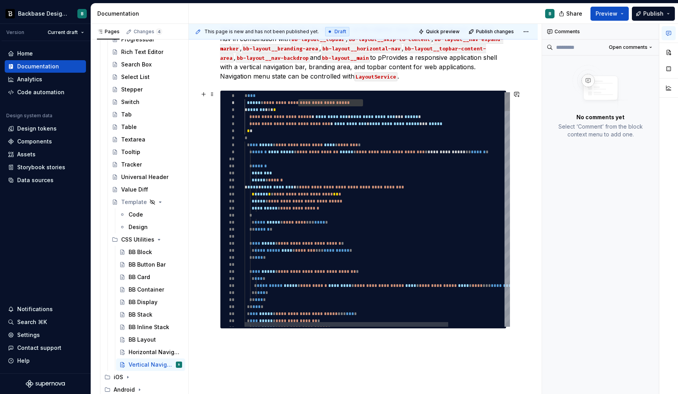
scroll to position [297, 0]
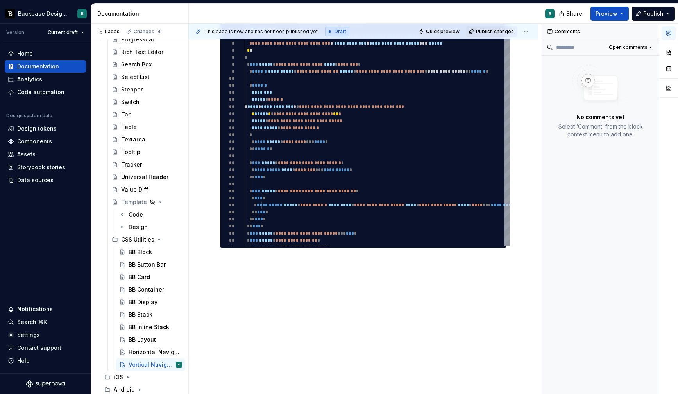
click at [502, 36] on button "Publish changes" at bounding box center [491, 31] width 51 height 11
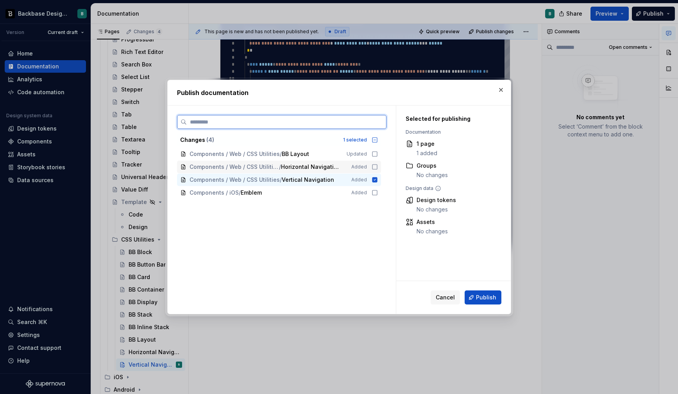
click at [378, 166] on icon at bounding box center [375, 167] width 6 height 6
click at [378, 156] on icon at bounding box center [375, 154] width 6 height 6
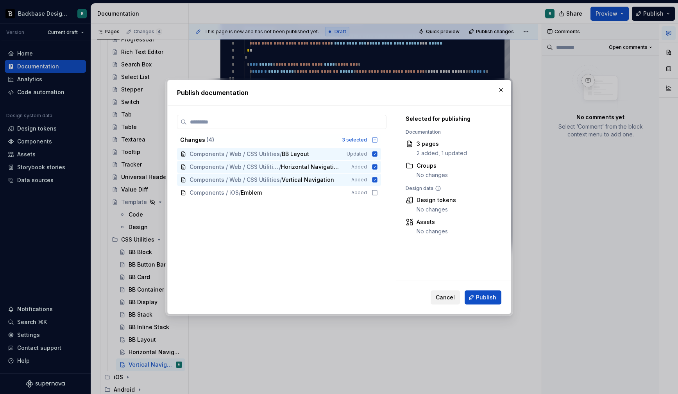
click at [456, 299] on button "Cancel" at bounding box center [445, 297] width 29 height 14
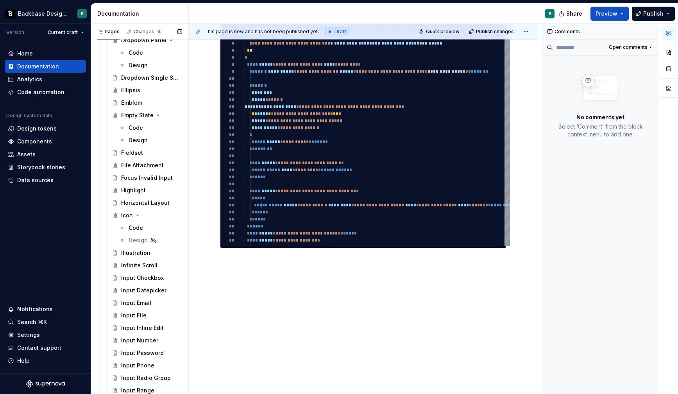
scroll to position [572, 0]
click at [166, 203] on button "Page tree" at bounding box center [165, 203] width 11 height 11
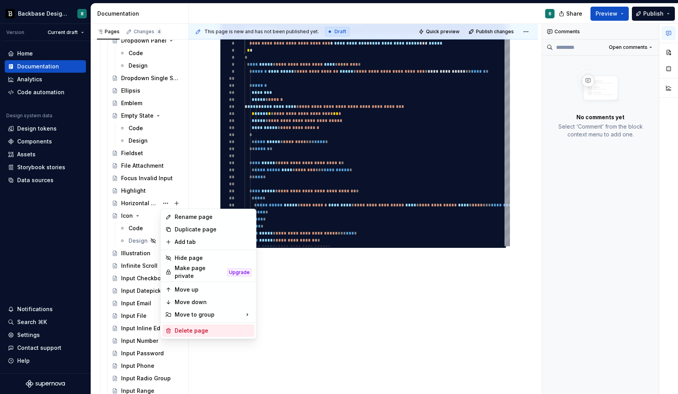
click at [187, 329] on div "Delete page" at bounding box center [213, 331] width 77 height 8
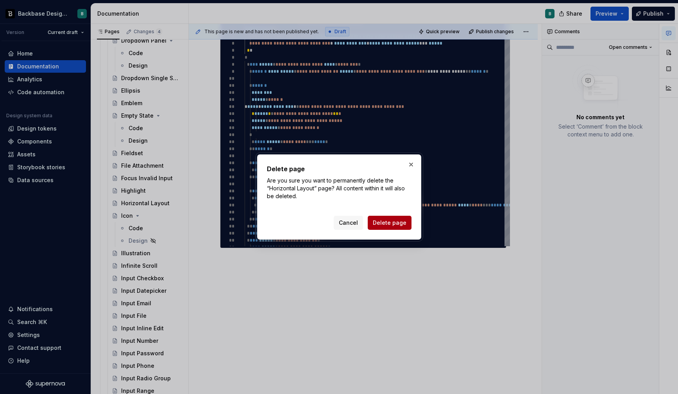
click at [382, 223] on span "Delete page" at bounding box center [390, 223] width 34 height 8
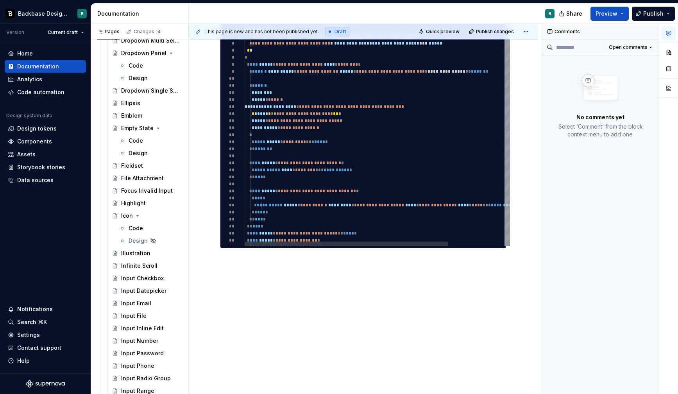
scroll to position [72, 0]
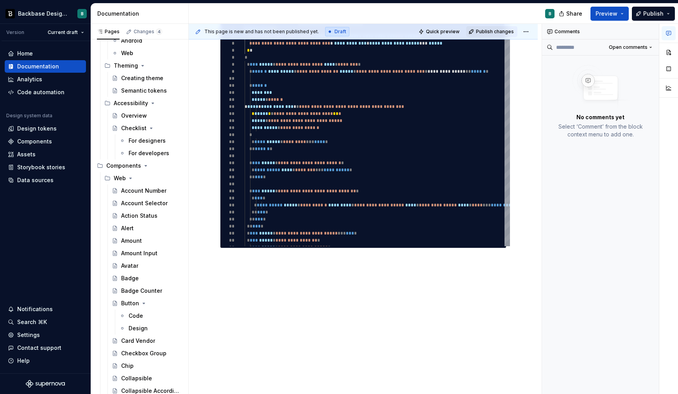
click at [504, 31] on span "Publish changes" at bounding box center [495, 32] width 38 height 6
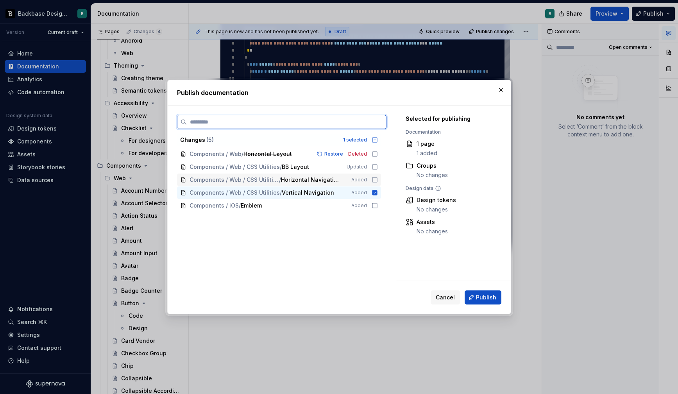
click at [378, 179] on icon at bounding box center [375, 180] width 6 height 6
click at [377, 169] on icon at bounding box center [374, 166] width 5 height 5
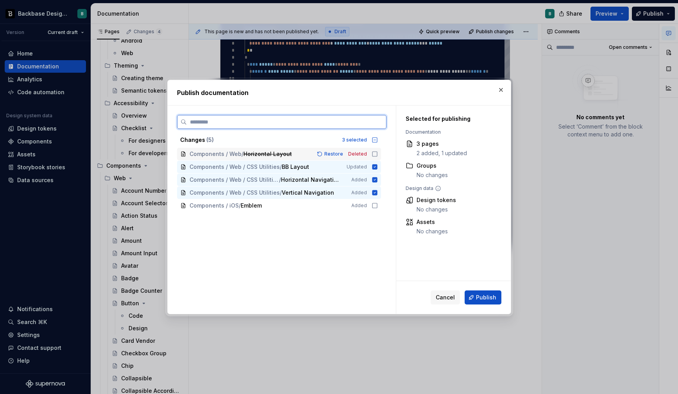
click at [378, 155] on icon at bounding box center [375, 154] width 6 height 6
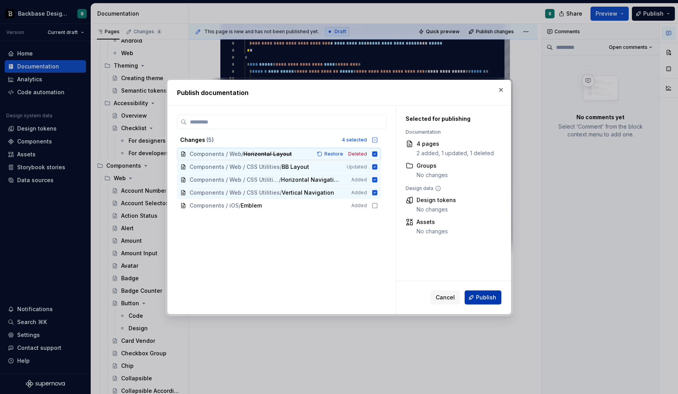
click at [472, 300] on button "Publish" at bounding box center [483, 297] width 37 height 14
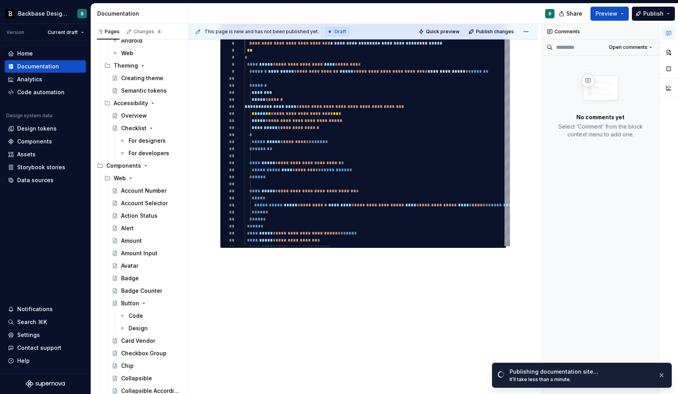
scroll to position [0, 0]
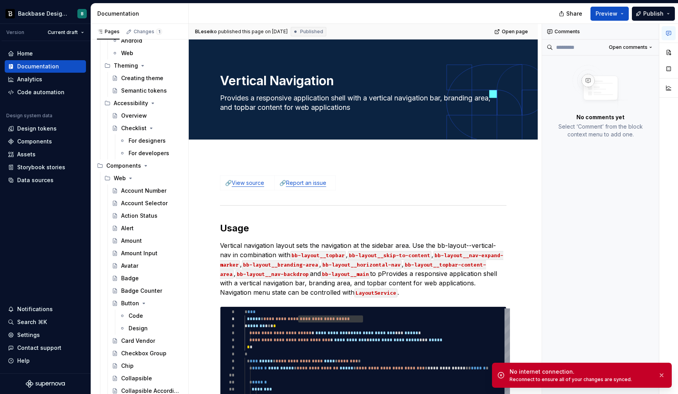
type textarea "*"
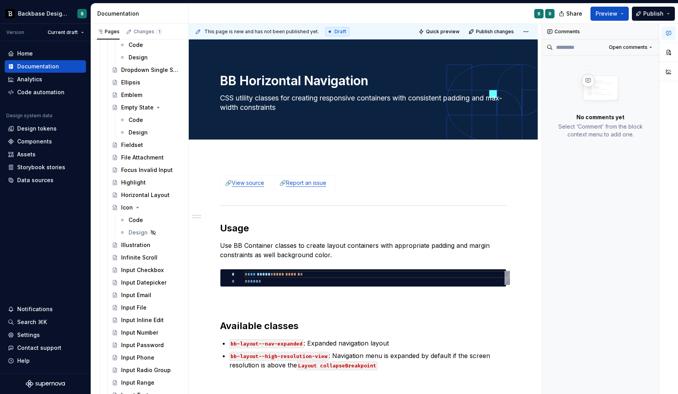
scroll to position [581, 0]
click at [147, 195] on div "Horizontal Layout" at bounding box center [145, 195] width 48 height 8
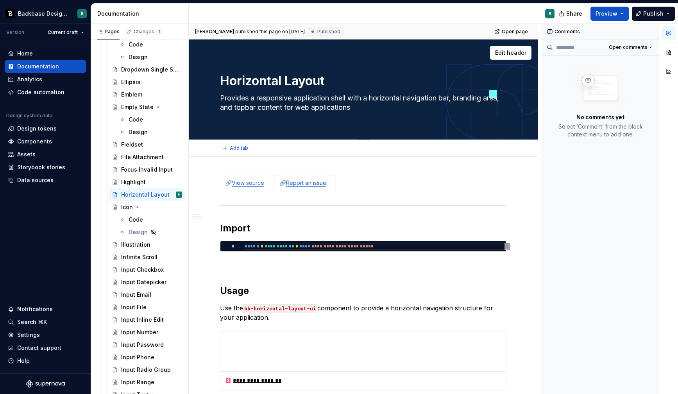
click at [339, 109] on textarea "Provides a responsive application shell with a horizontal navigation bar, brand…" at bounding box center [361, 103] width 286 height 22
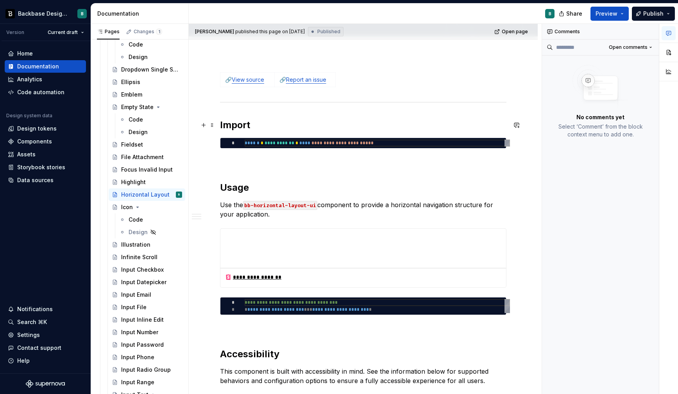
scroll to position [118, 0]
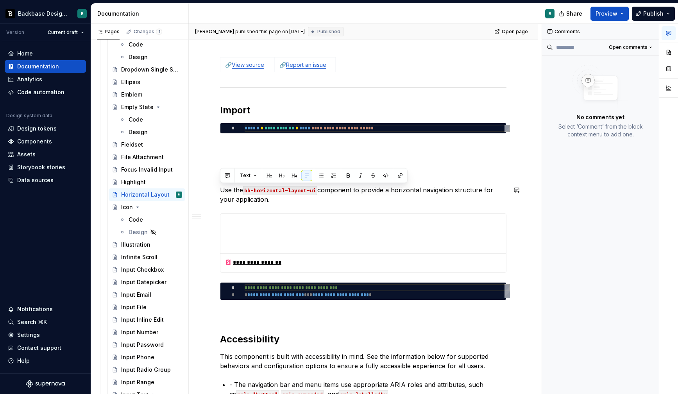
drag, startPoint x: 221, startPoint y: 189, endPoint x: 251, endPoint y: 204, distance: 33.0
click at [251, 204] on div "**********" at bounding box center [363, 249] width 286 height 385
copy p "Use the bb-horizontal-layout-ui component to provide a horizontal navigation st…"
type textarea "*"
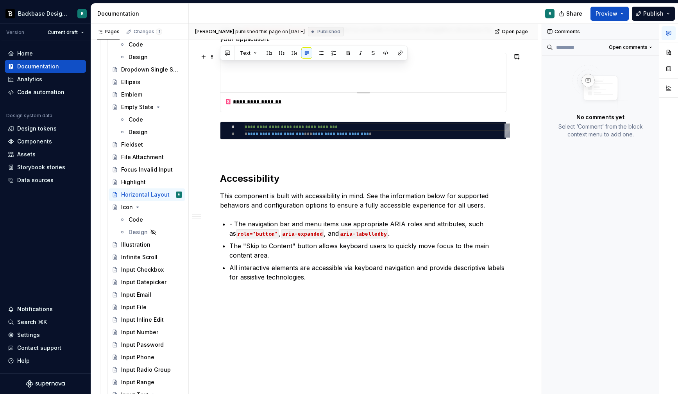
scroll to position [281, 0]
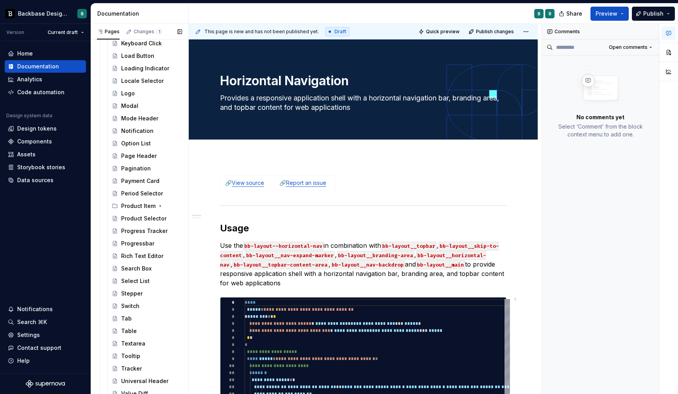
scroll to position [1174, 0]
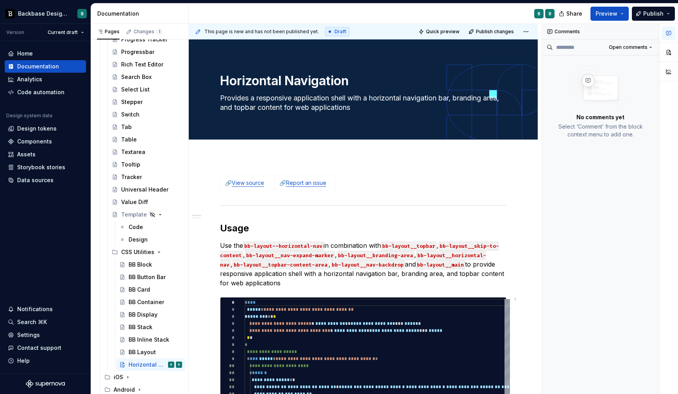
click at [149, 351] on div "BB Layout" at bounding box center [142, 352] width 27 height 8
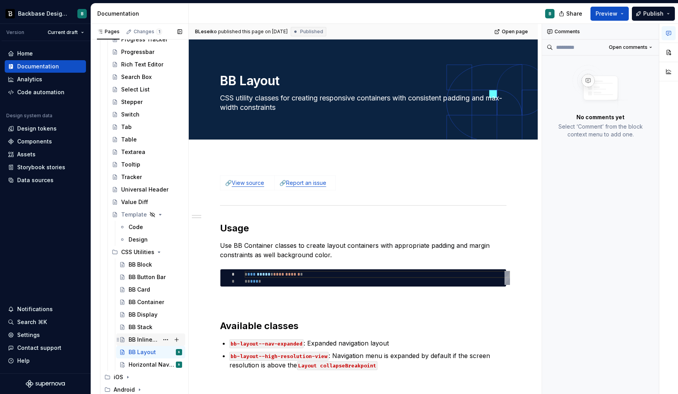
click at [147, 340] on div "BB Inline Stack" at bounding box center [144, 340] width 30 height 8
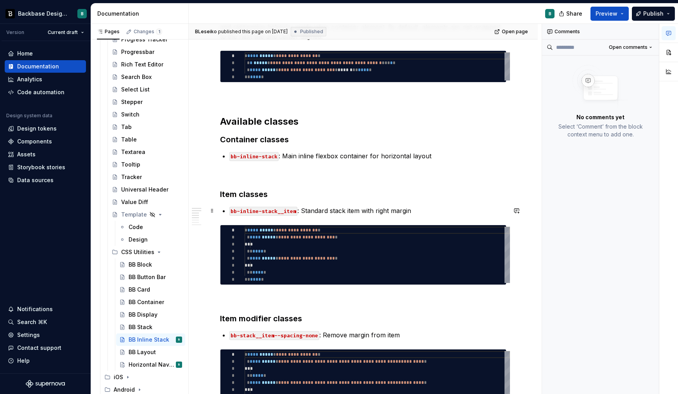
scroll to position [247, 0]
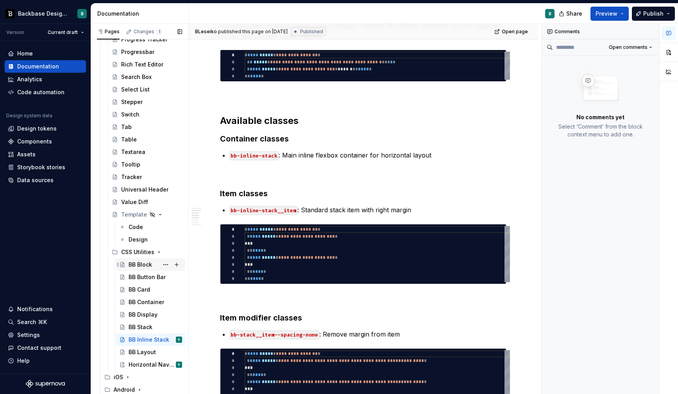
click at [150, 266] on div "BB Block" at bounding box center [140, 265] width 23 height 8
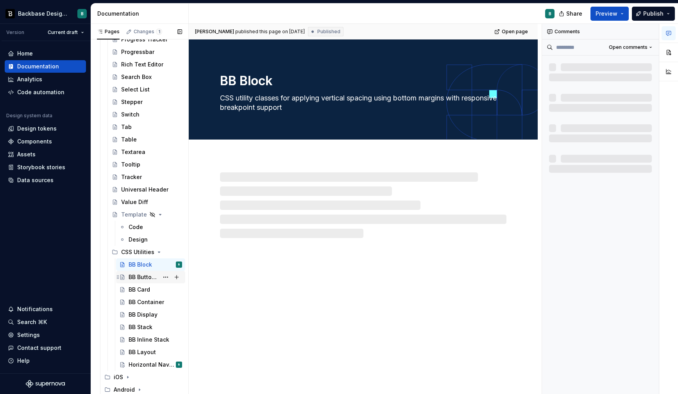
click at [149, 279] on div "BB Button Bar" at bounding box center [144, 277] width 30 height 8
click at [146, 303] on div "BB Container" at bounding box center [144, 302] width 30 height 8
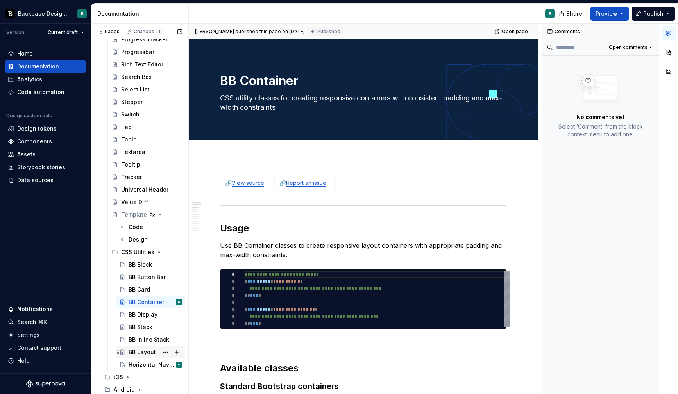
click at [148, 355] on div "BB Layout" at bounding box center [142, 352] width 27 height 8
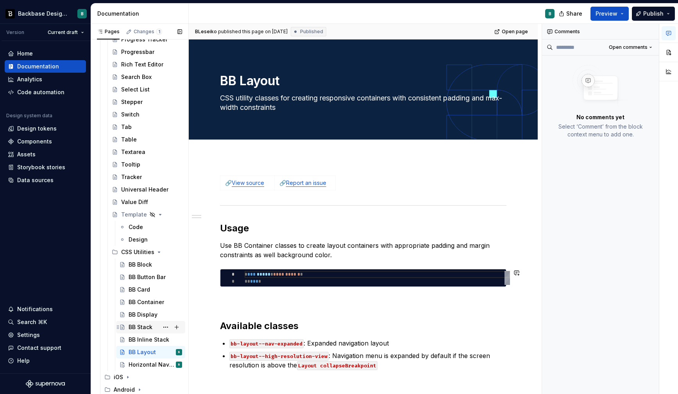
scroll to position [103, 0]
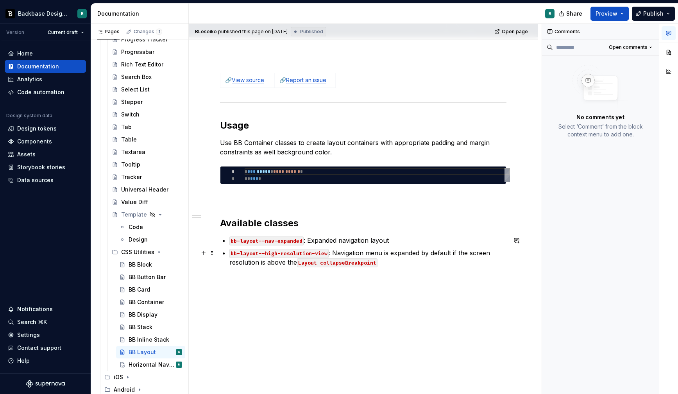
click at [318, 261] on code "Layout collapseBreakpoint" at bounding box center [337, 262] width 80 height 9
click at [361, 263] on code "Layout collapseBreakpoint" at bounding box center [337, 262] width 80 height 9
copy code "collapseBreakpoint"
type textarea "*"
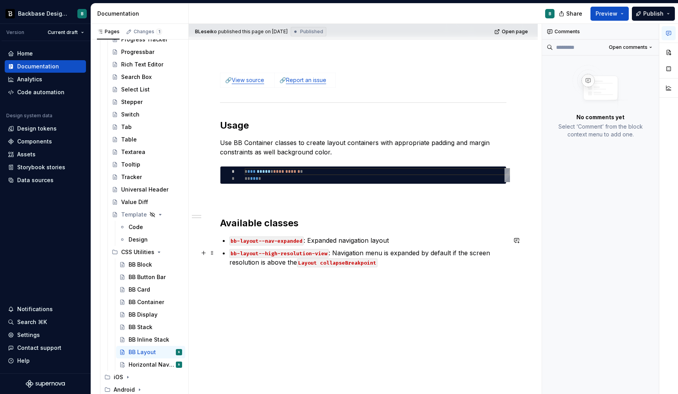
click at [309, 262] on code "Layout collapseBreakpoint" at bounding box center [337, 262] width 80 height 9
paste div
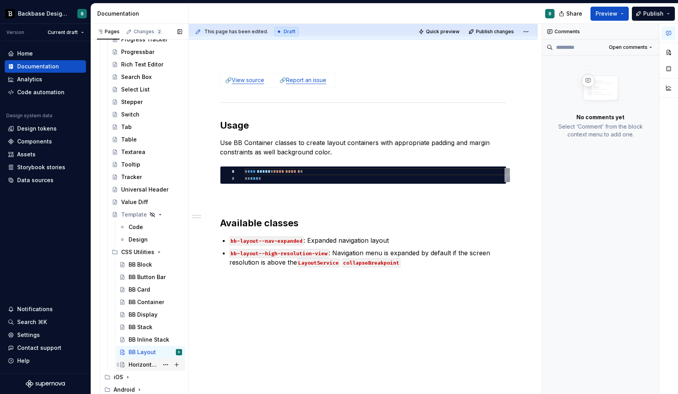
click at [147, 362] on div "Horizontal Navigation" at bounding box center [144, 365] width 30 height 8
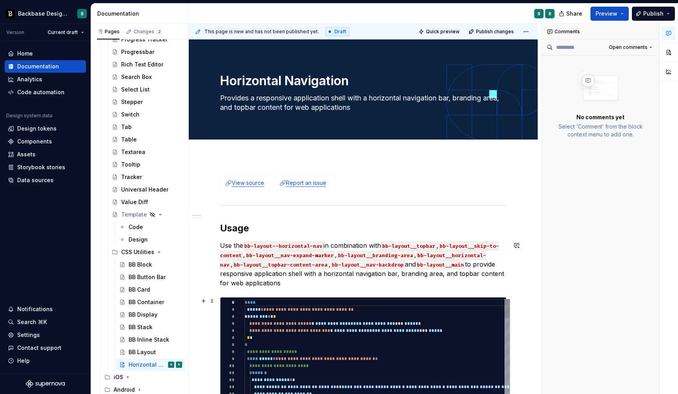
scroll to position [98, 0]
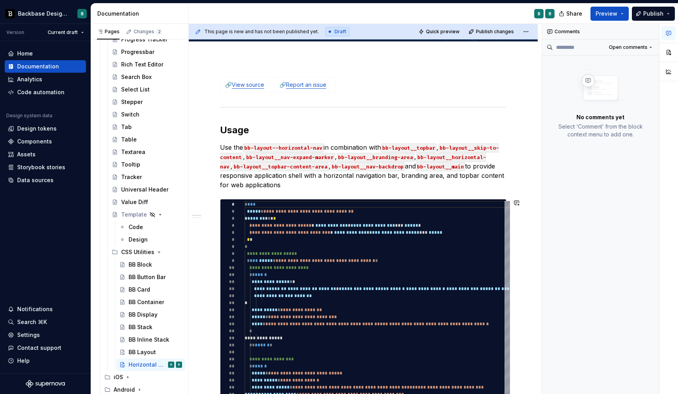
click at [292, 183] on p "Use the bb-layout--horizontal-nav in combination with bb-layout__topbar , bb-la…" at bounding box center [363, 166] width 286 height 47
type textarea "*"
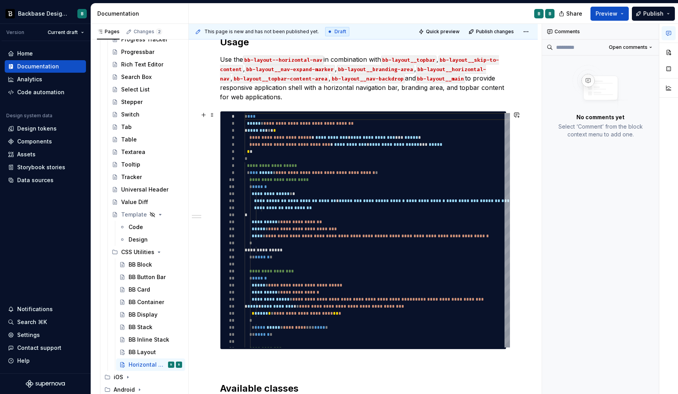
scroll to position [187, 0]
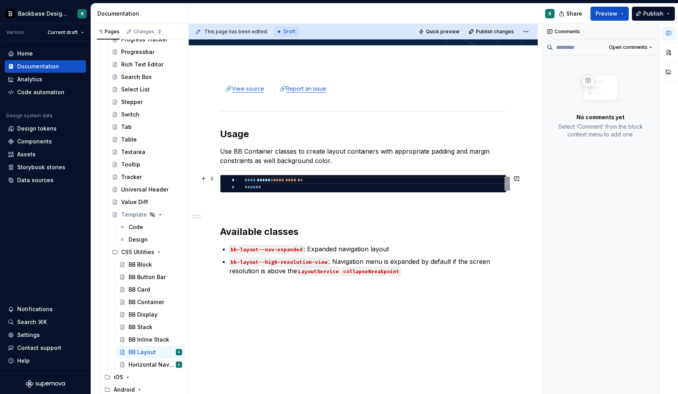
scroll to position [95, 0]
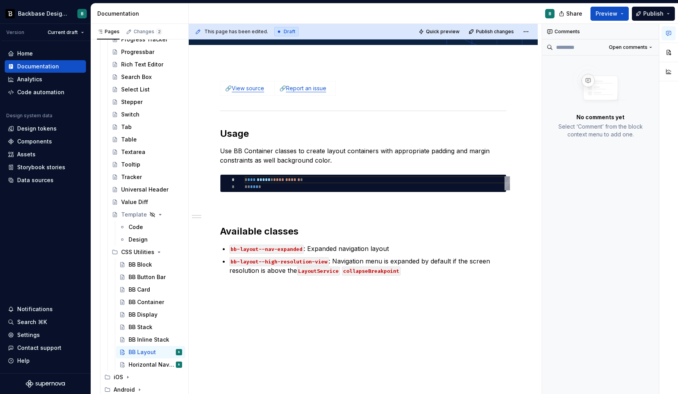
type textarea "*"
